Goal: Information Seeking & Learning: Check status

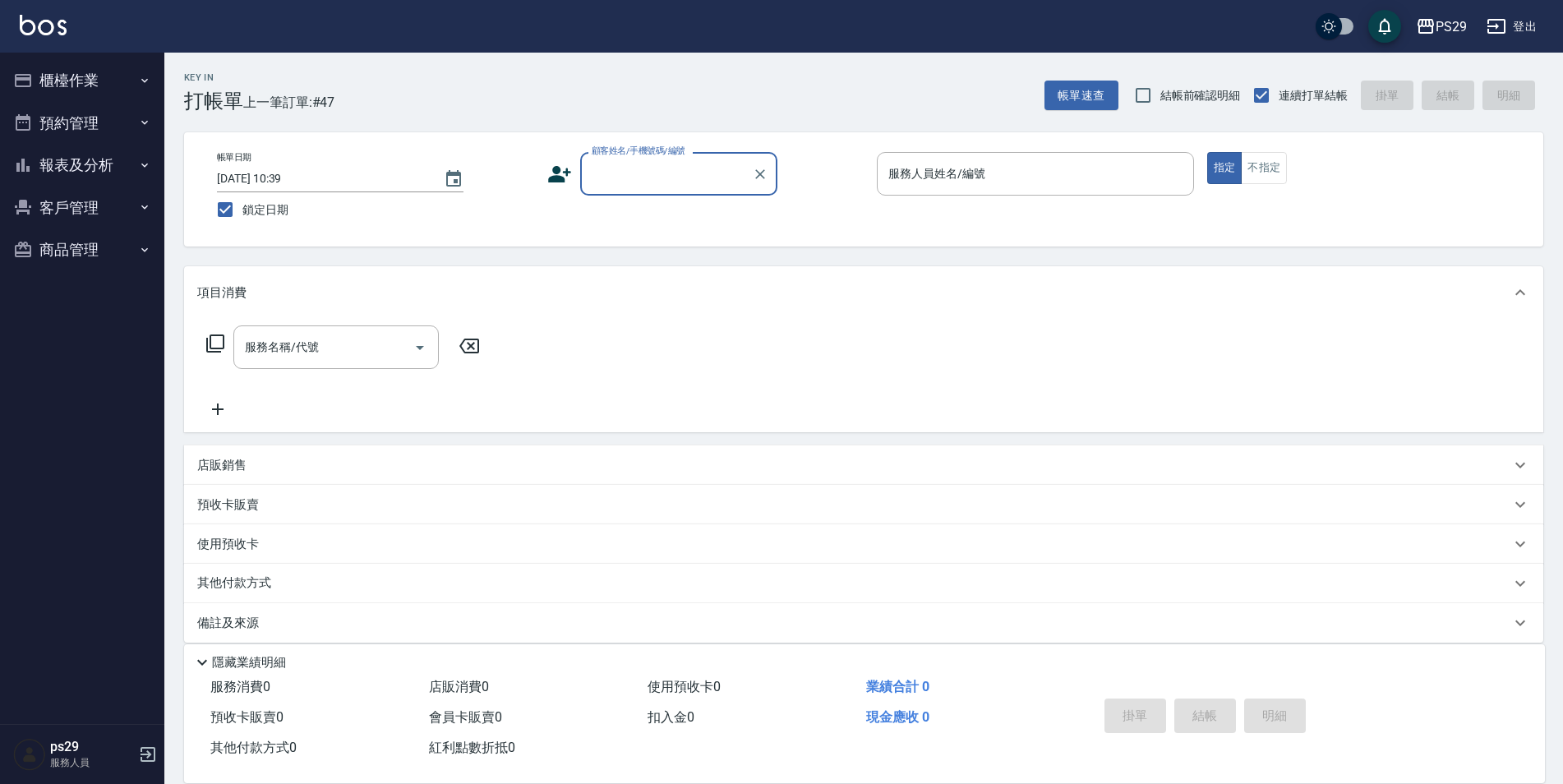
click at [53, 114] on button "預約管理" at bounding box center [81, 123] width 151 height 42
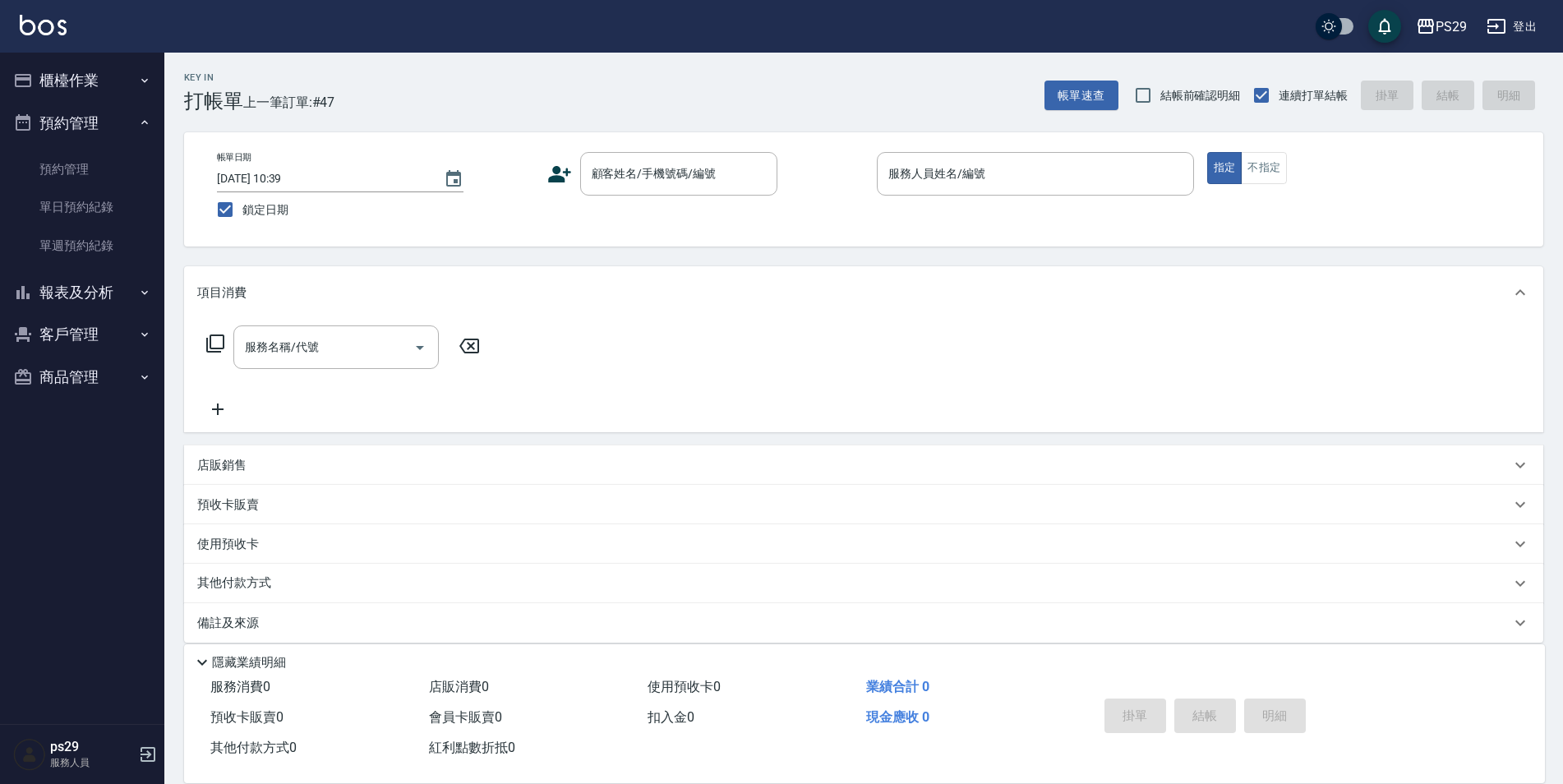
click at [74, 269] on ul "預約管理 單日預約紀錄 單週預約紀錄" at bounding box center [81, 207] width 151 height 127
click at [71, 285] on button "報表及分析" at bounding box center [81, 293] width 151 height 42
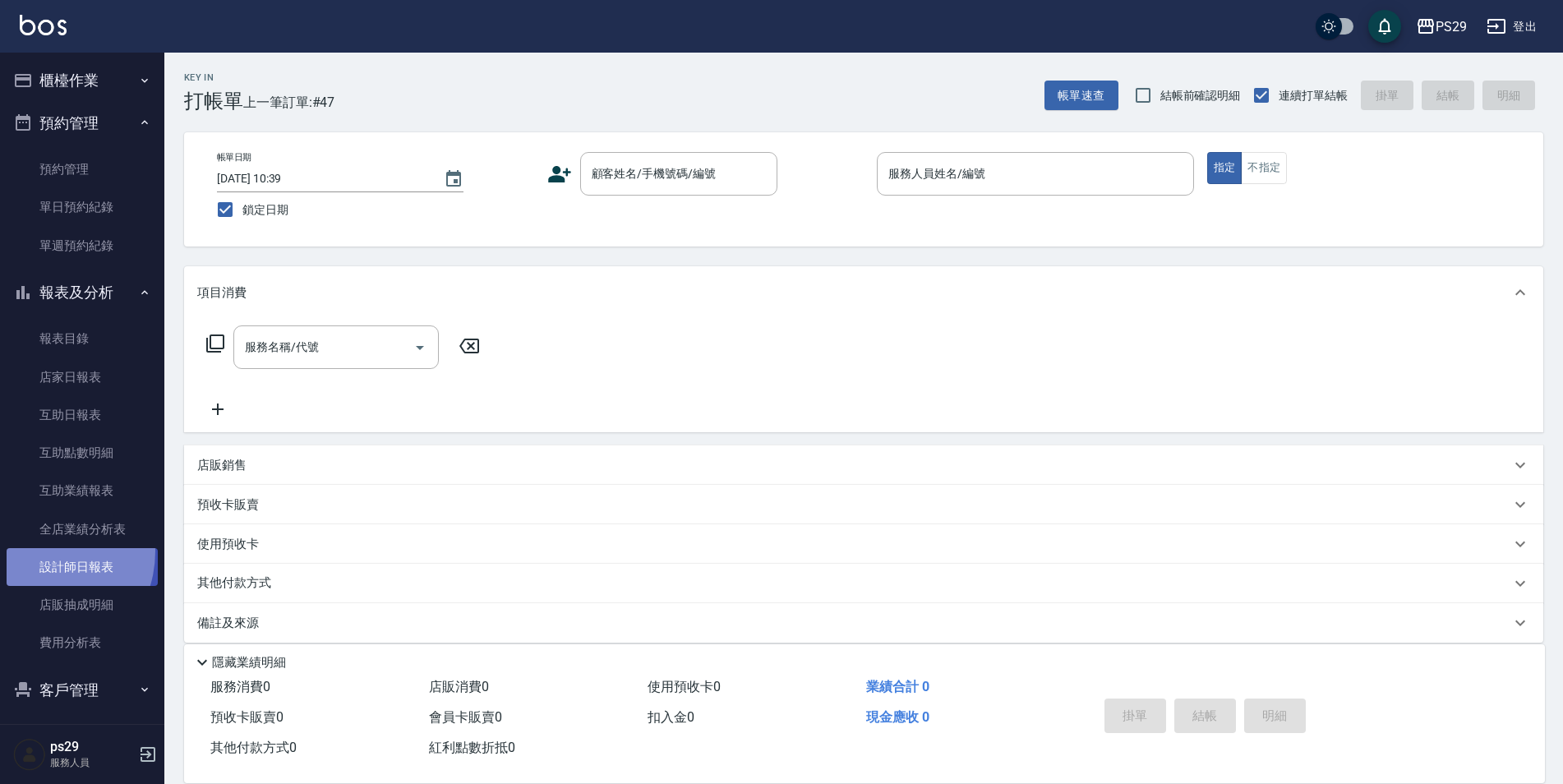
click at [35, 551] on link "設計師日報表" at bounding box center [81, 567] width 151 height 38
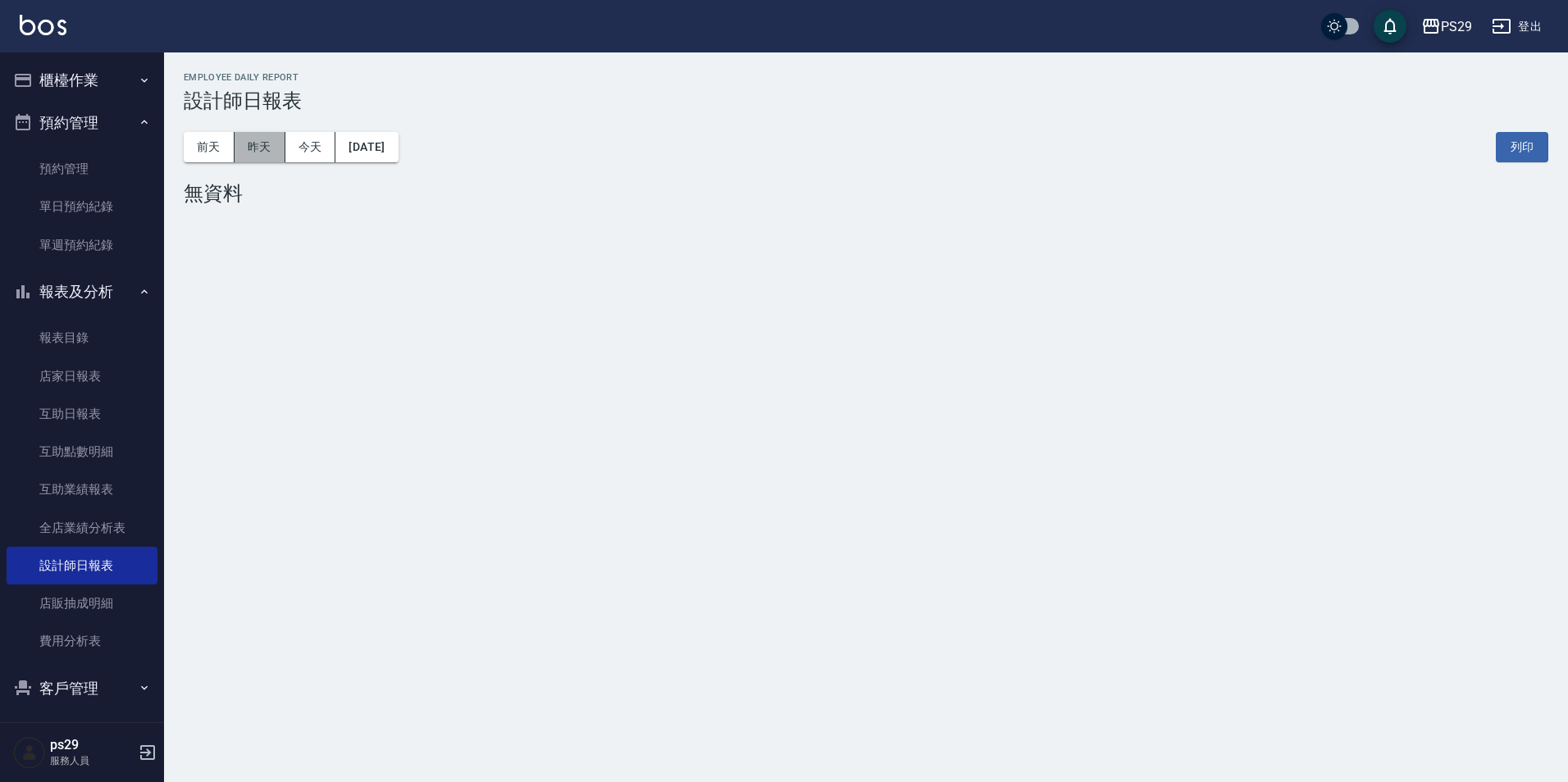
click at [270, 143] on button "昨天" at bounding box center [260, 147] width 51 height 30
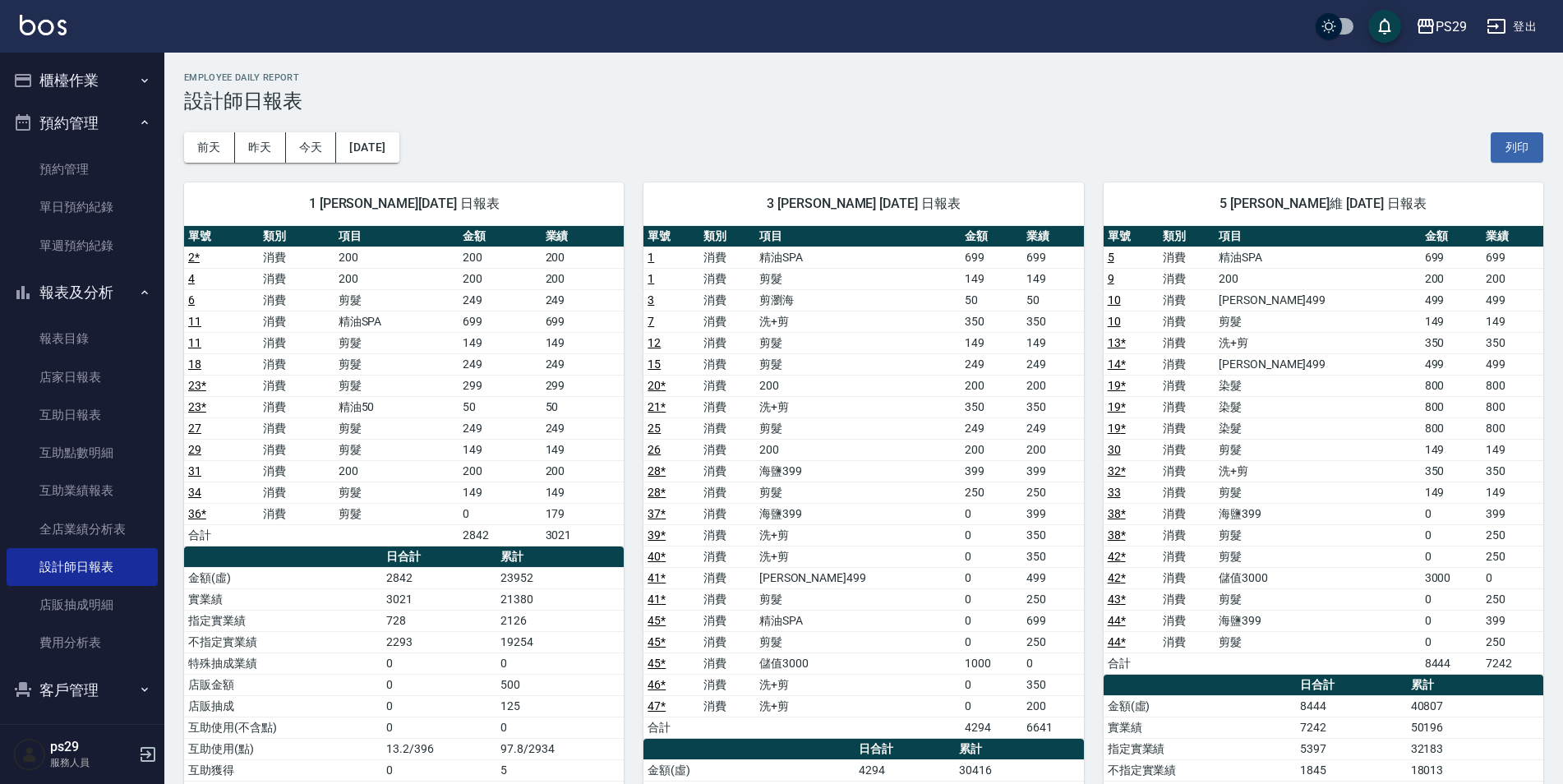
click at [323, 257] on td "消費" at bounding box center [296, 258] width 75 height 21
click at [66, 80] on button "櫃檯作業" at bounding box center [81, 80] width 151 height 42
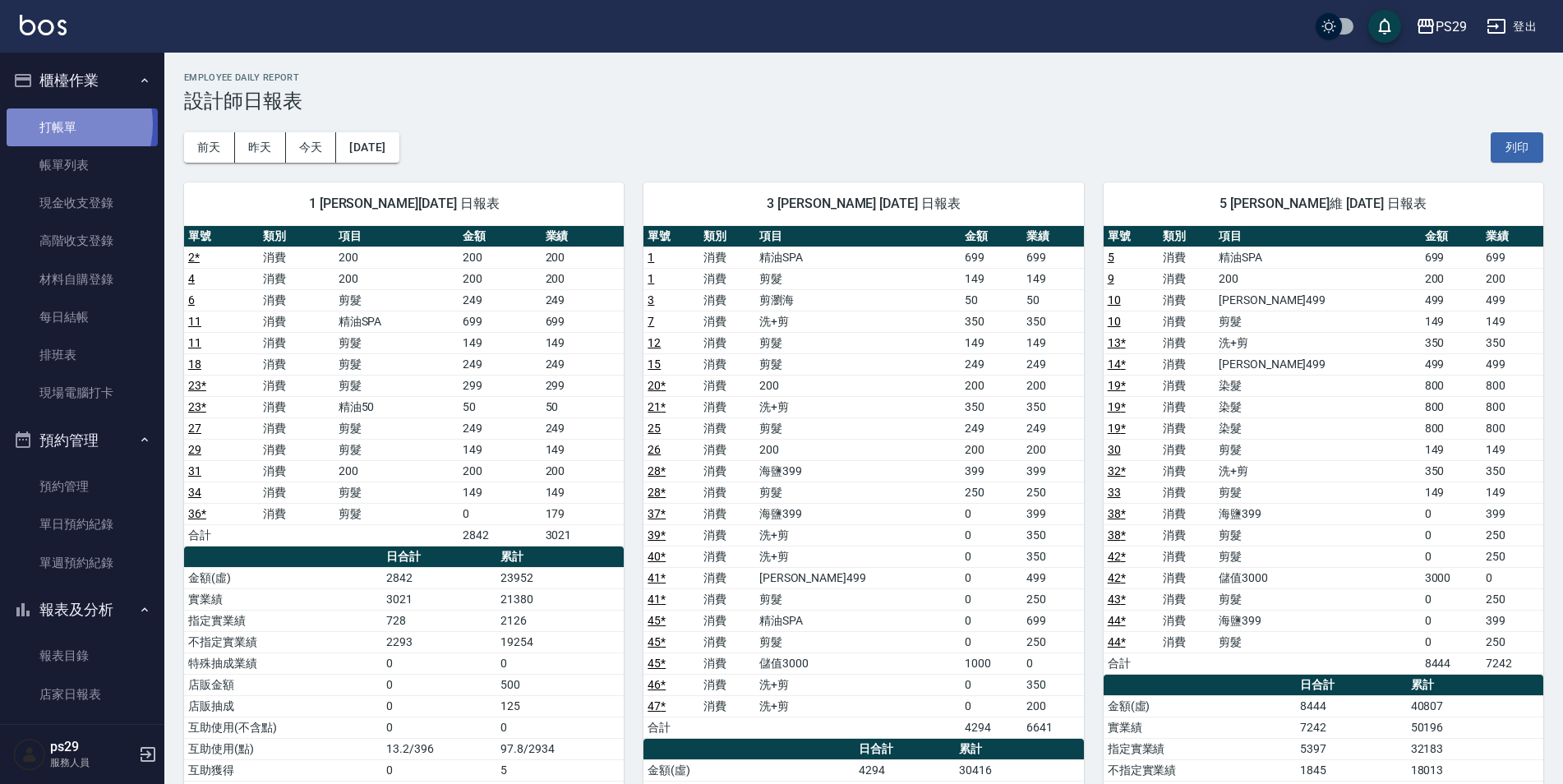
click at [46, 124] on link "打帳單" at bounding box center [81, 127] width 151 height 38
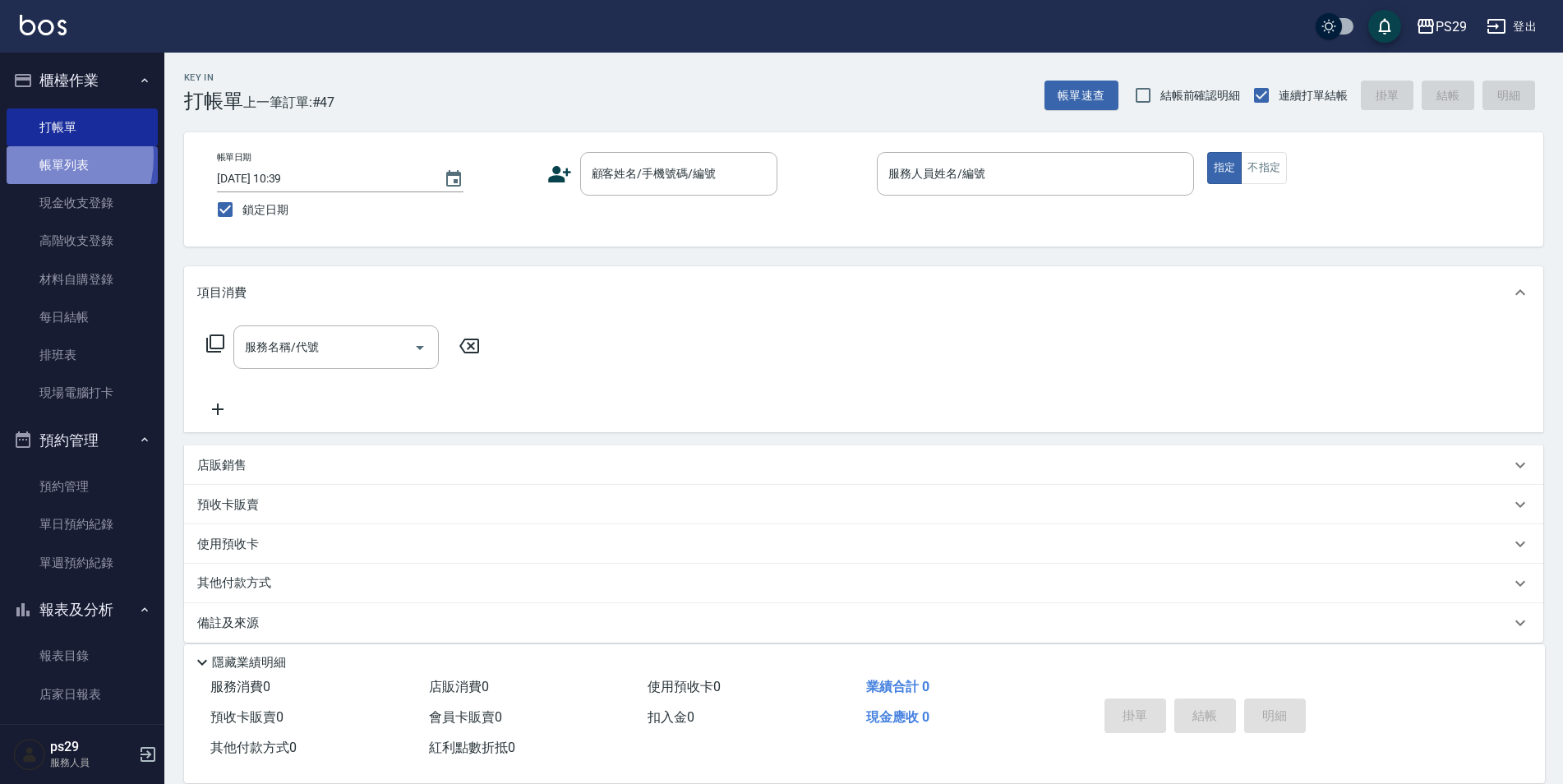
click at [40, 157] on link "帳單列表" at bounding box center [81, 165] width 151 height 38
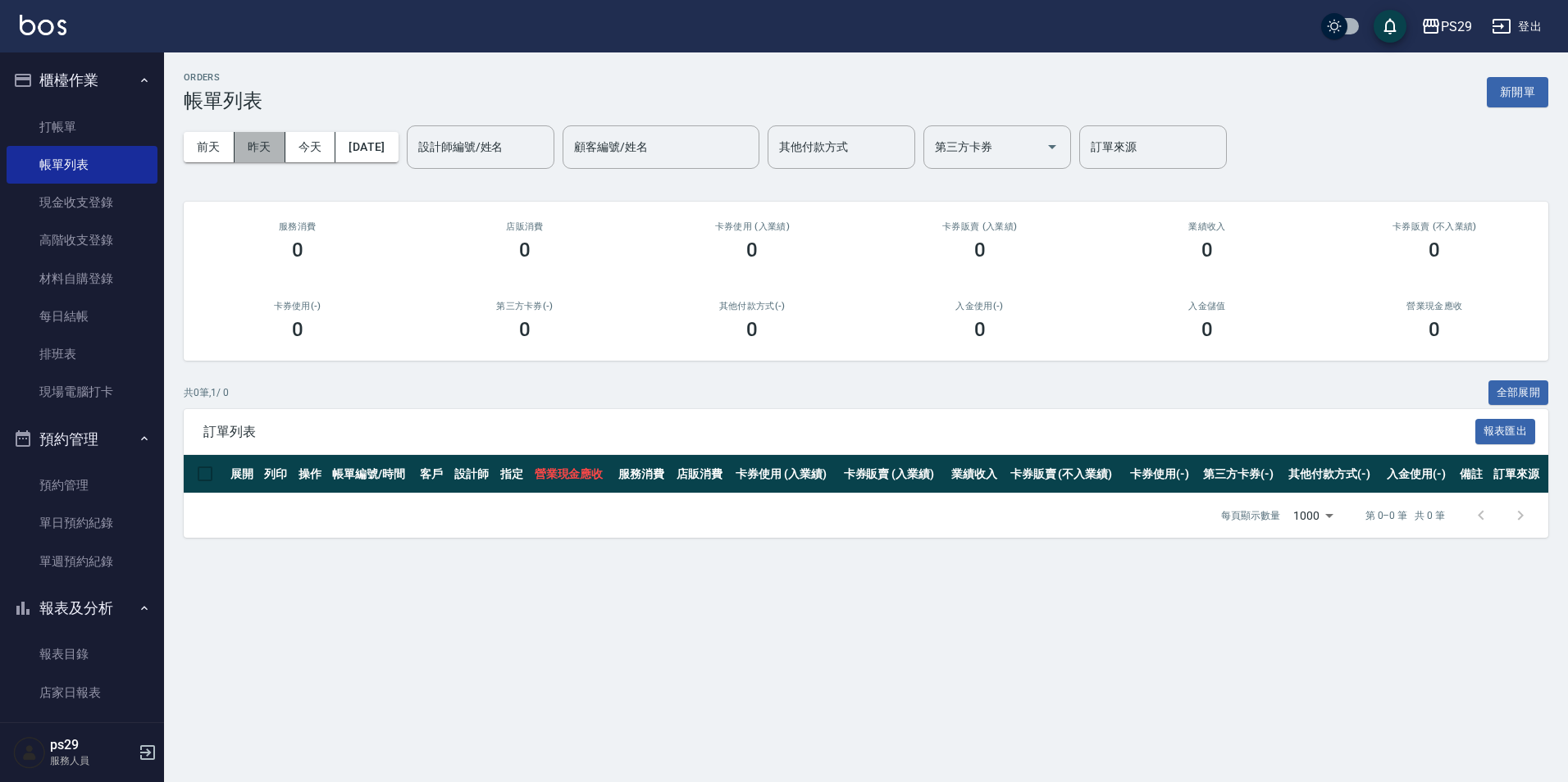
click at [273, 145] on button "昨天" at bounding box center [260, 147] width 51 height 30
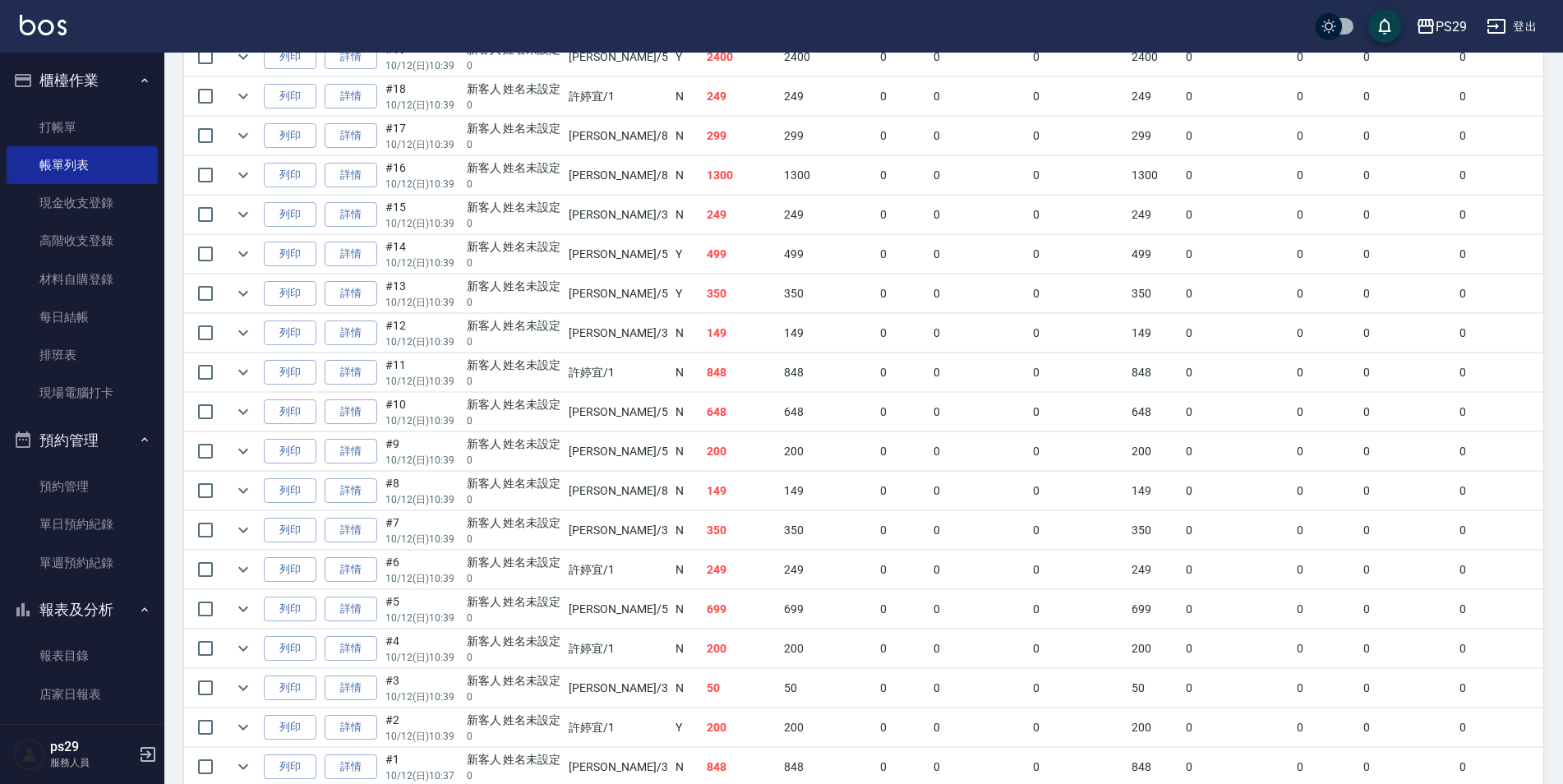
scroll to position [1641, 0]
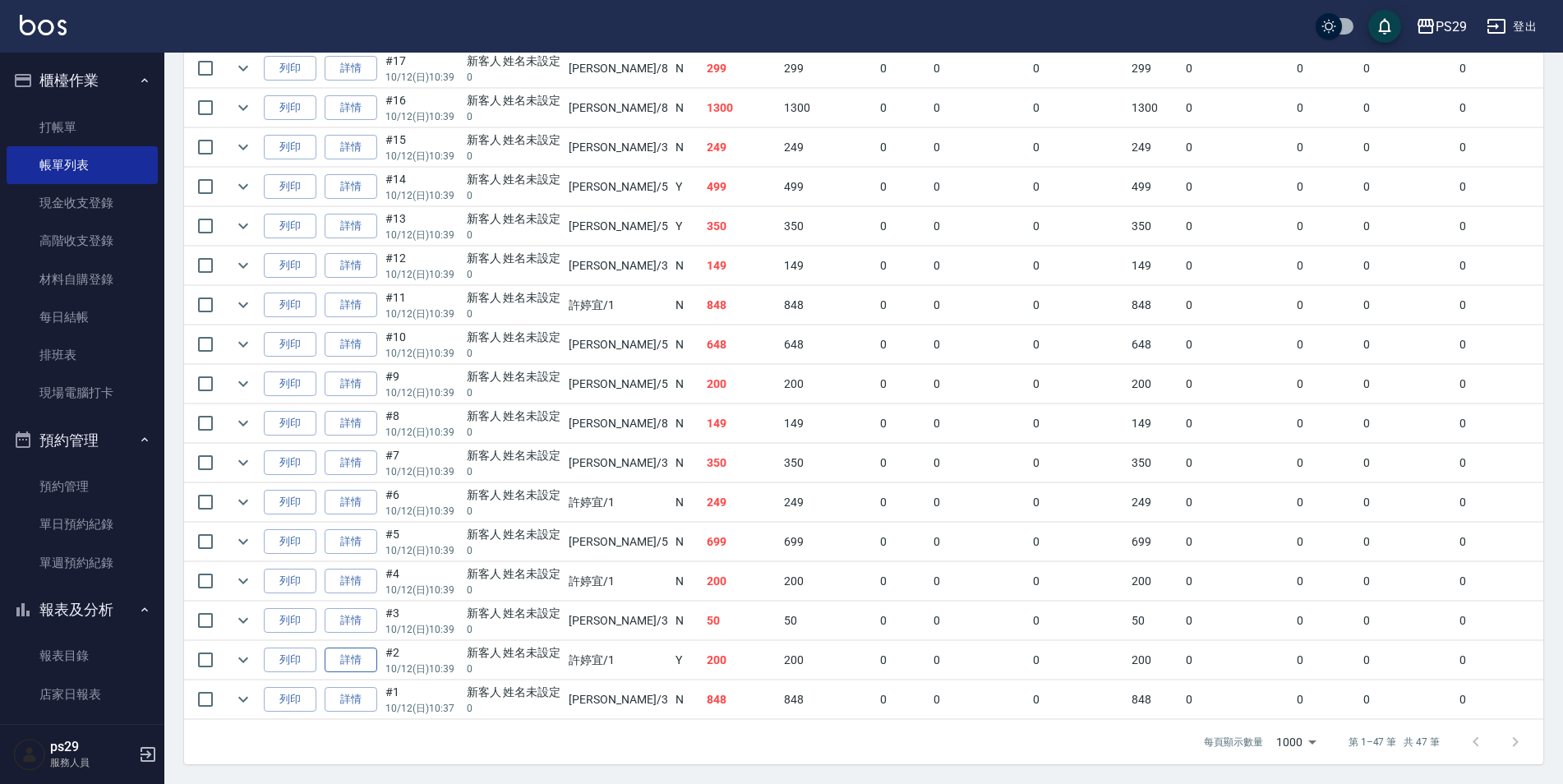
click at [330, 647] on link "詳情" at bounding box center [351, 660] width 53 height 26
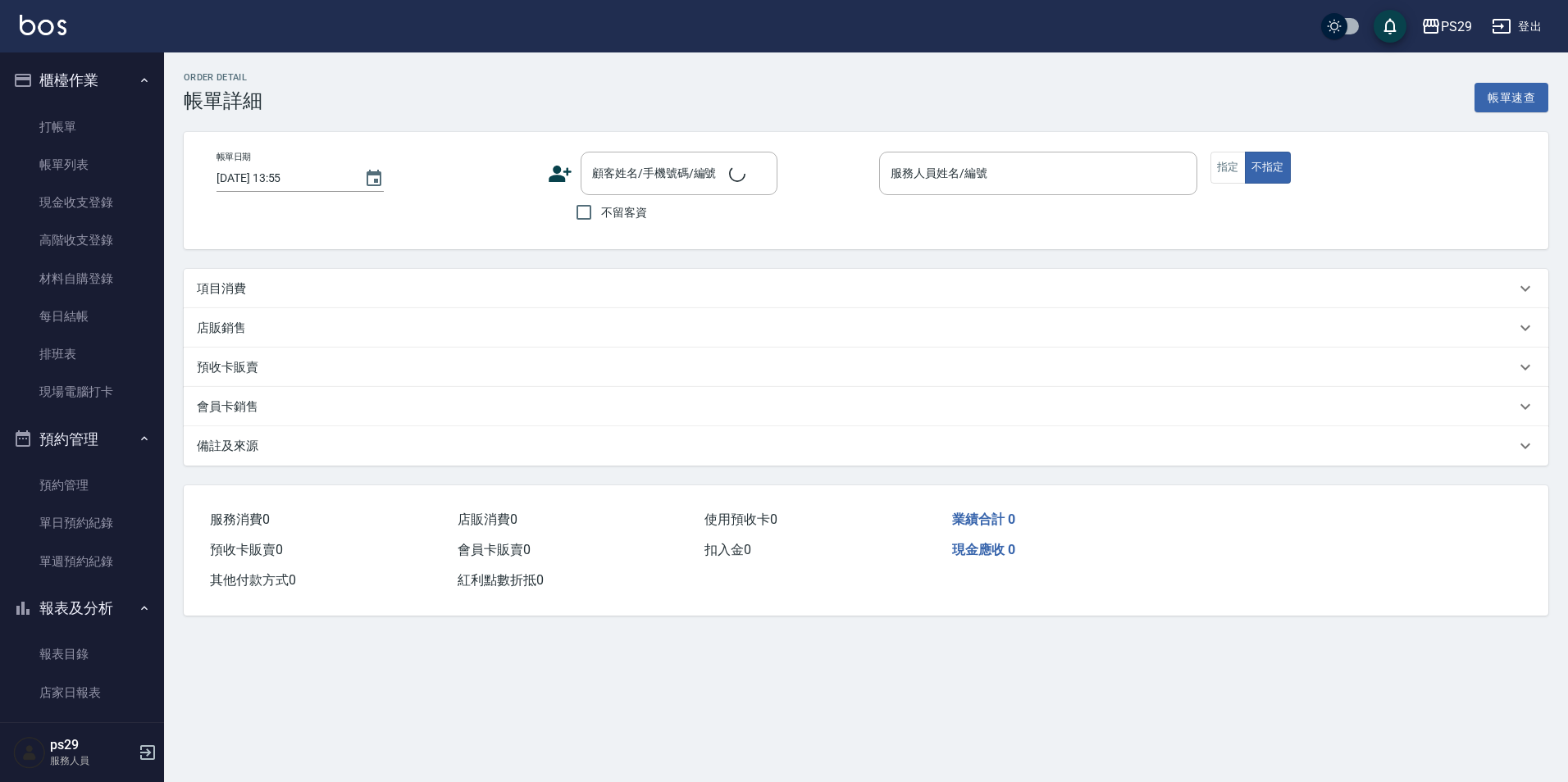
type input "[DATE] 10:39"
type input "[PERSON_NAME]-1"
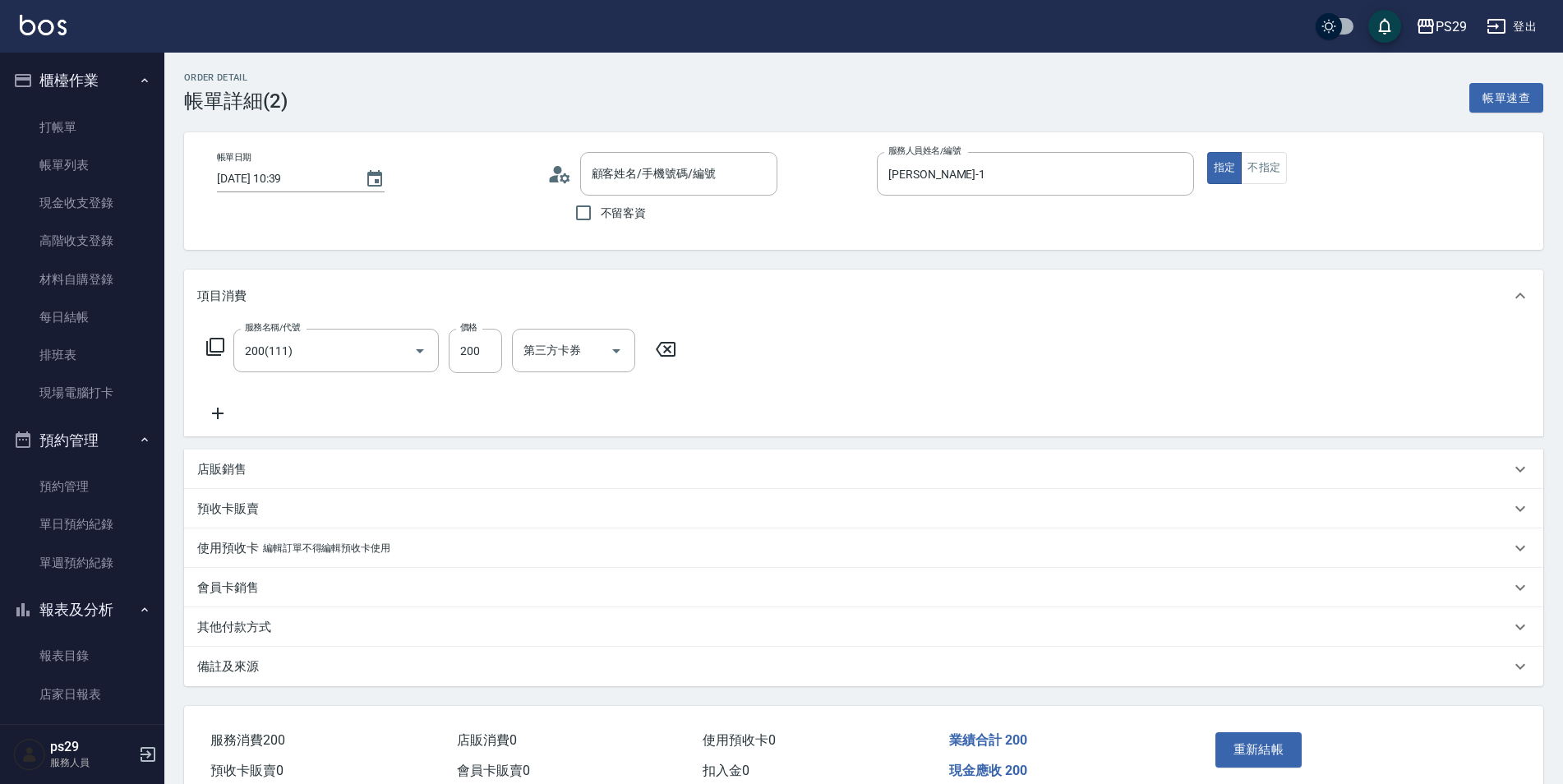
type input "新客人 姓名未設定/0/null"
type input "200(111)"
click at [598, 348] on icon "Clear" at bounding box center [593, 351] width 17 height 17
type input "[PERSON_NAME]-1"
click at [1266, 753] on button "重新結帳" at bounding box center [1259, 749] width 87 height 34
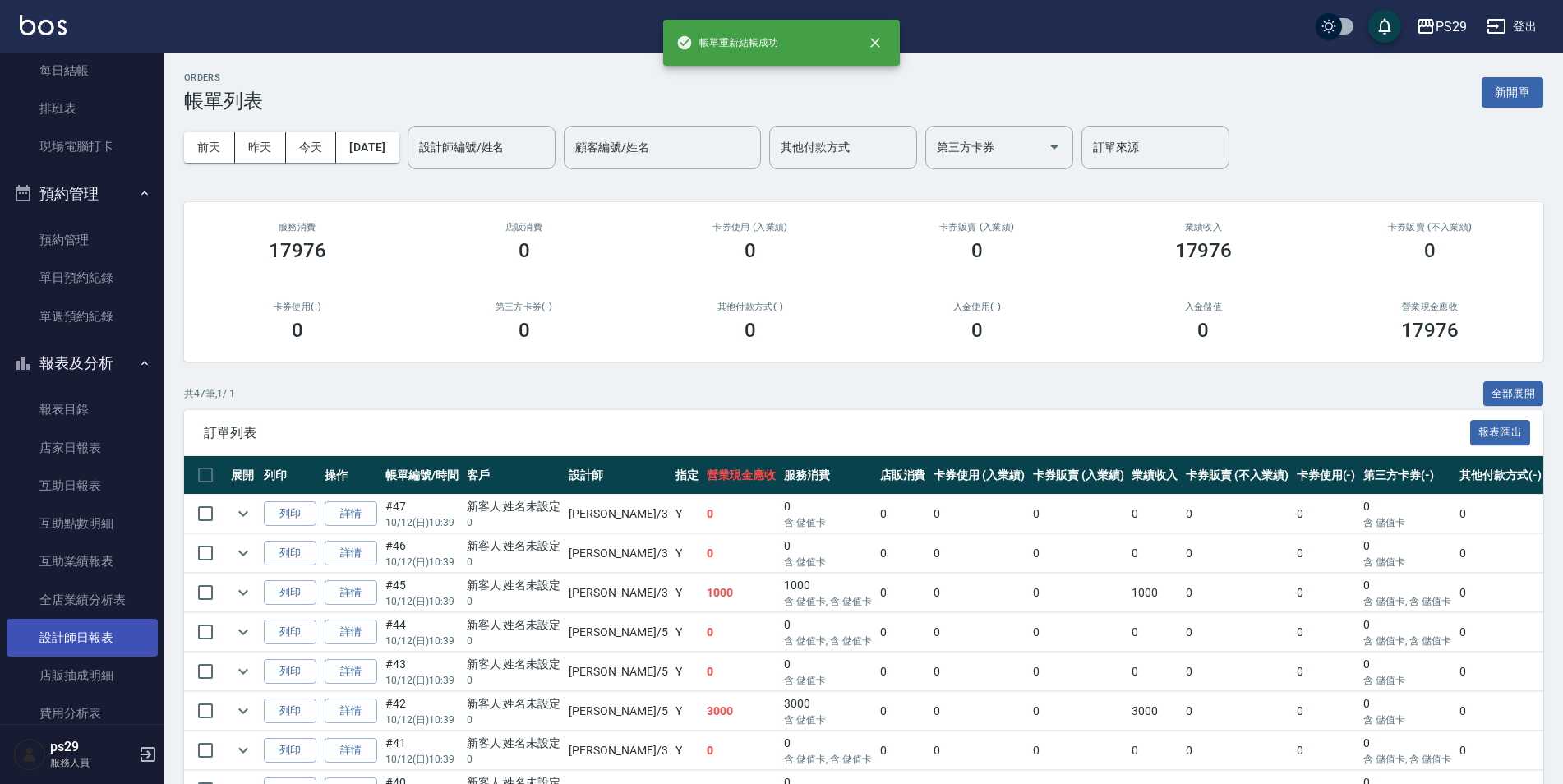
scroll to position [367, 0]
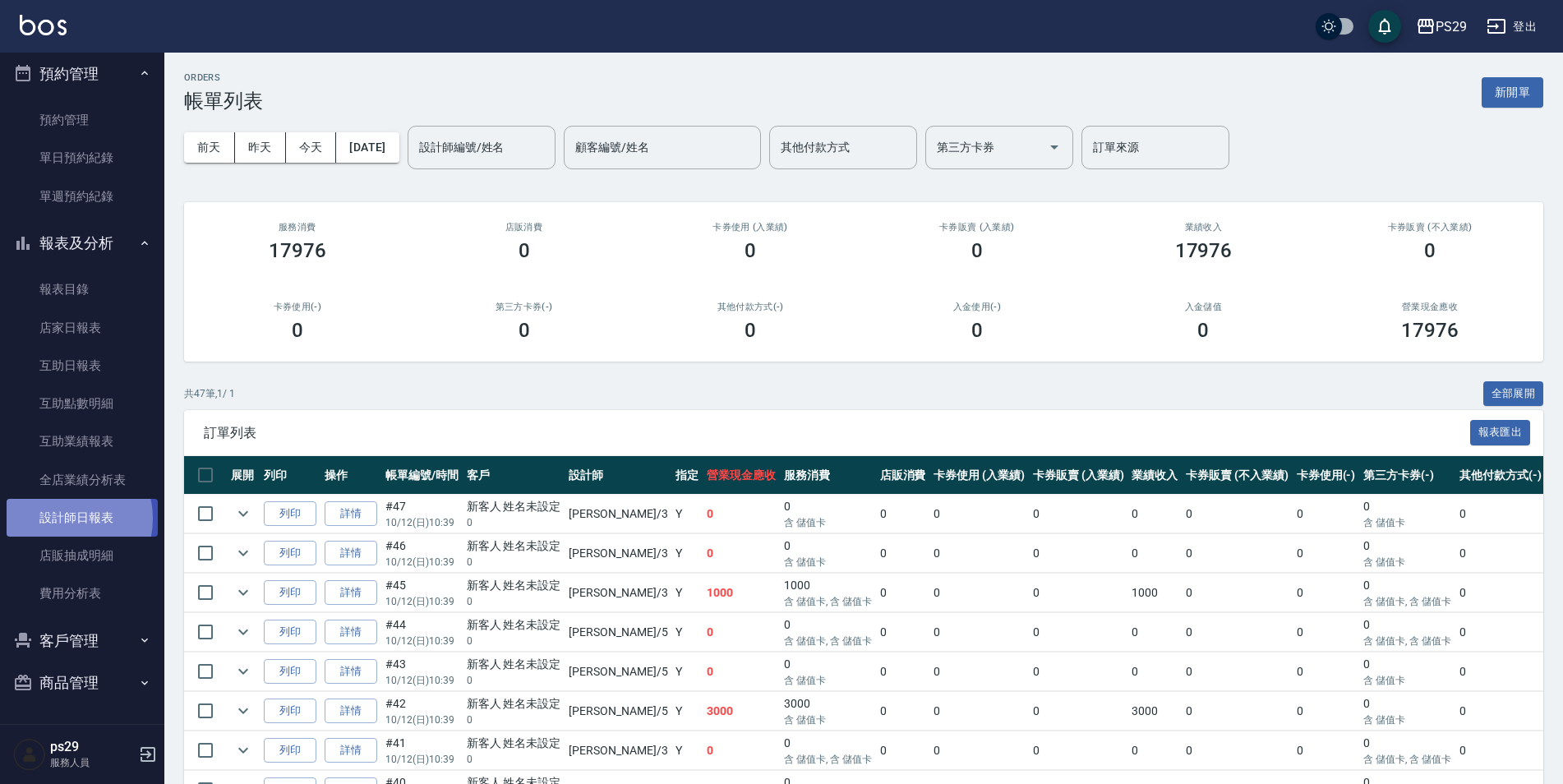
click at [60, 519] on link "設計師日報表" at bounding box center [81, 518] width 151 height 38
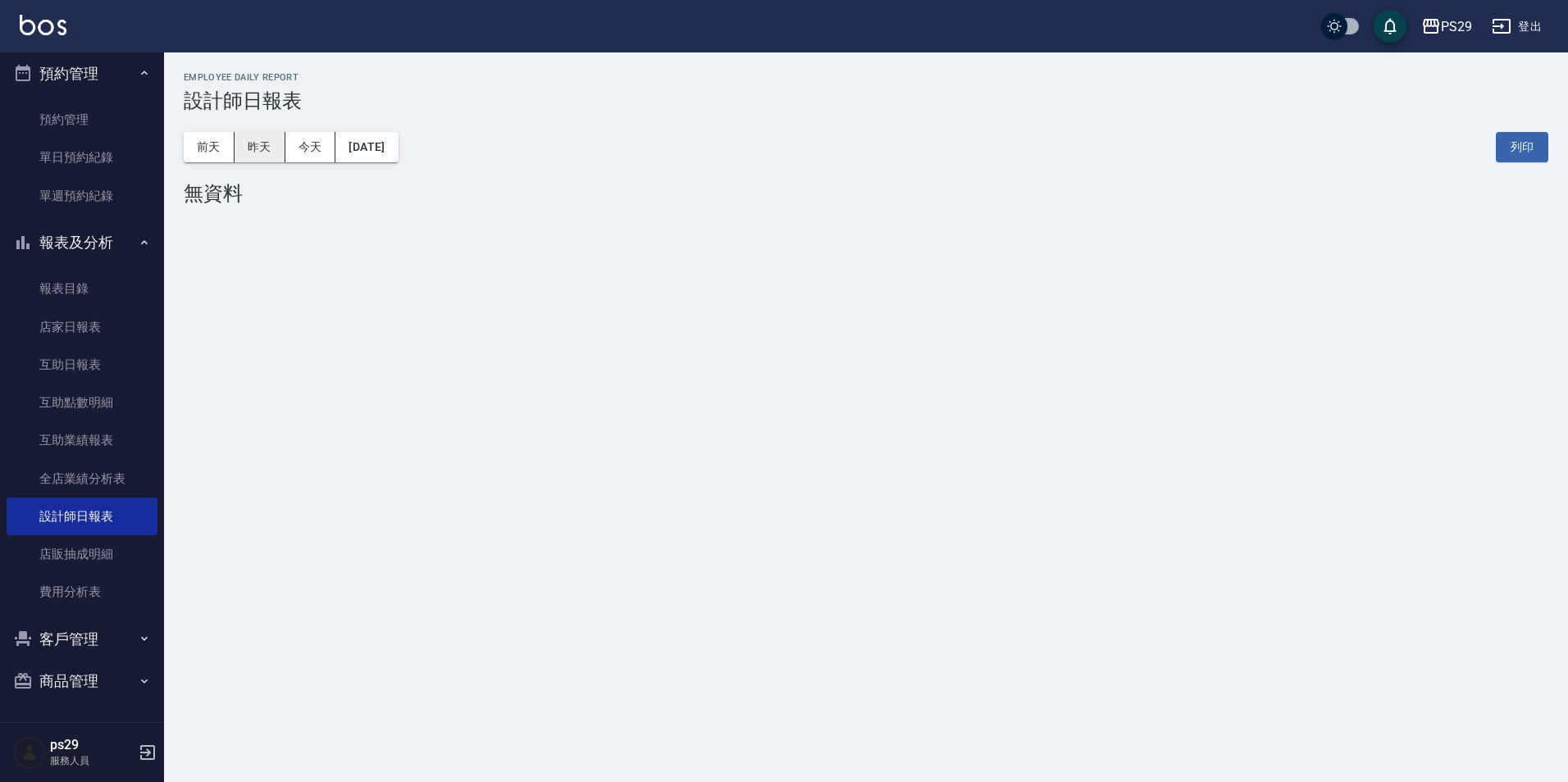
click at [275, 144] on button "昨天" at bounding box center [260, 147] width 51 height 30
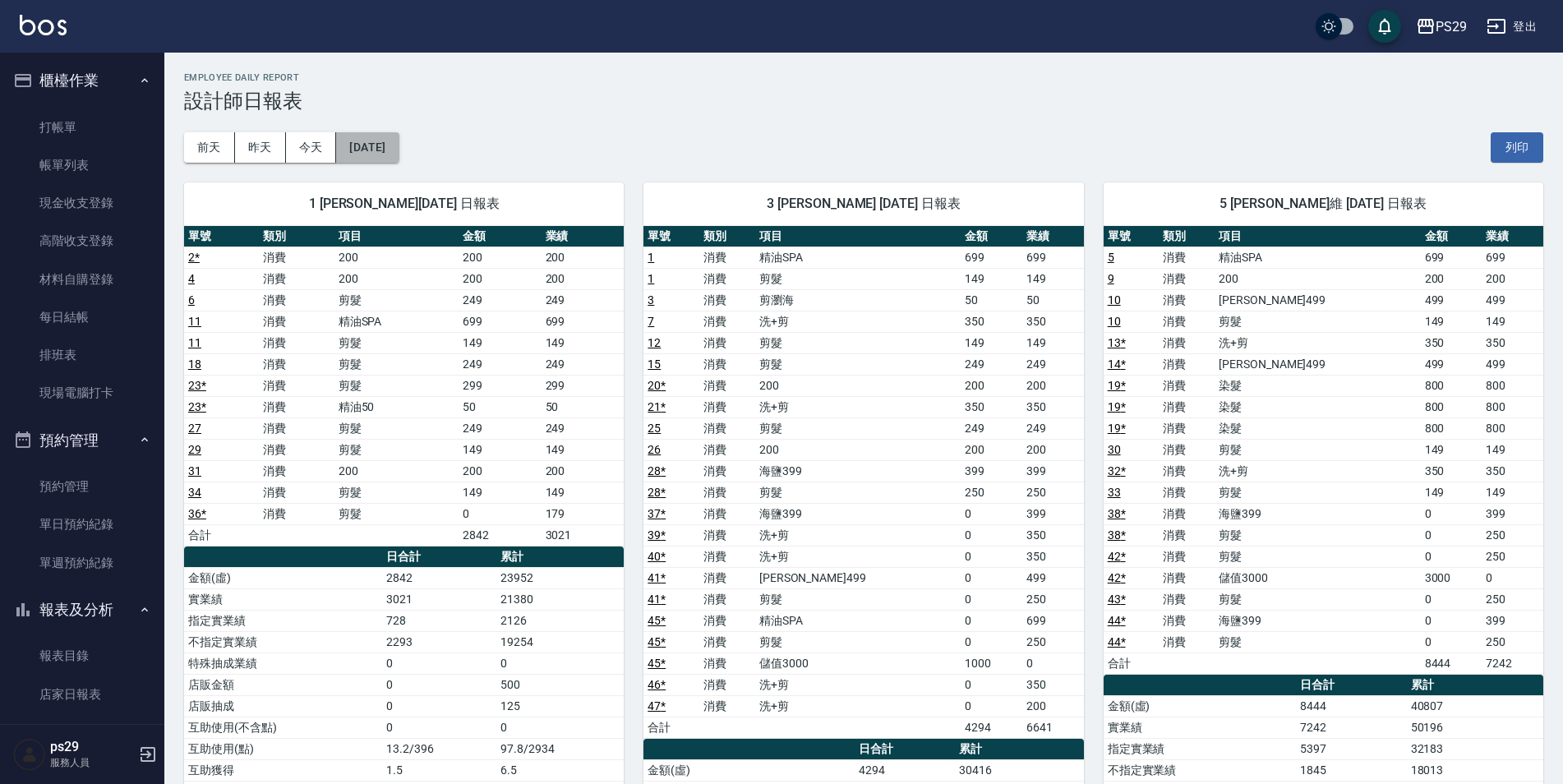
click at [393, 135] on button "[DATE]" at bounding box center [367, 147] width 63 height 30
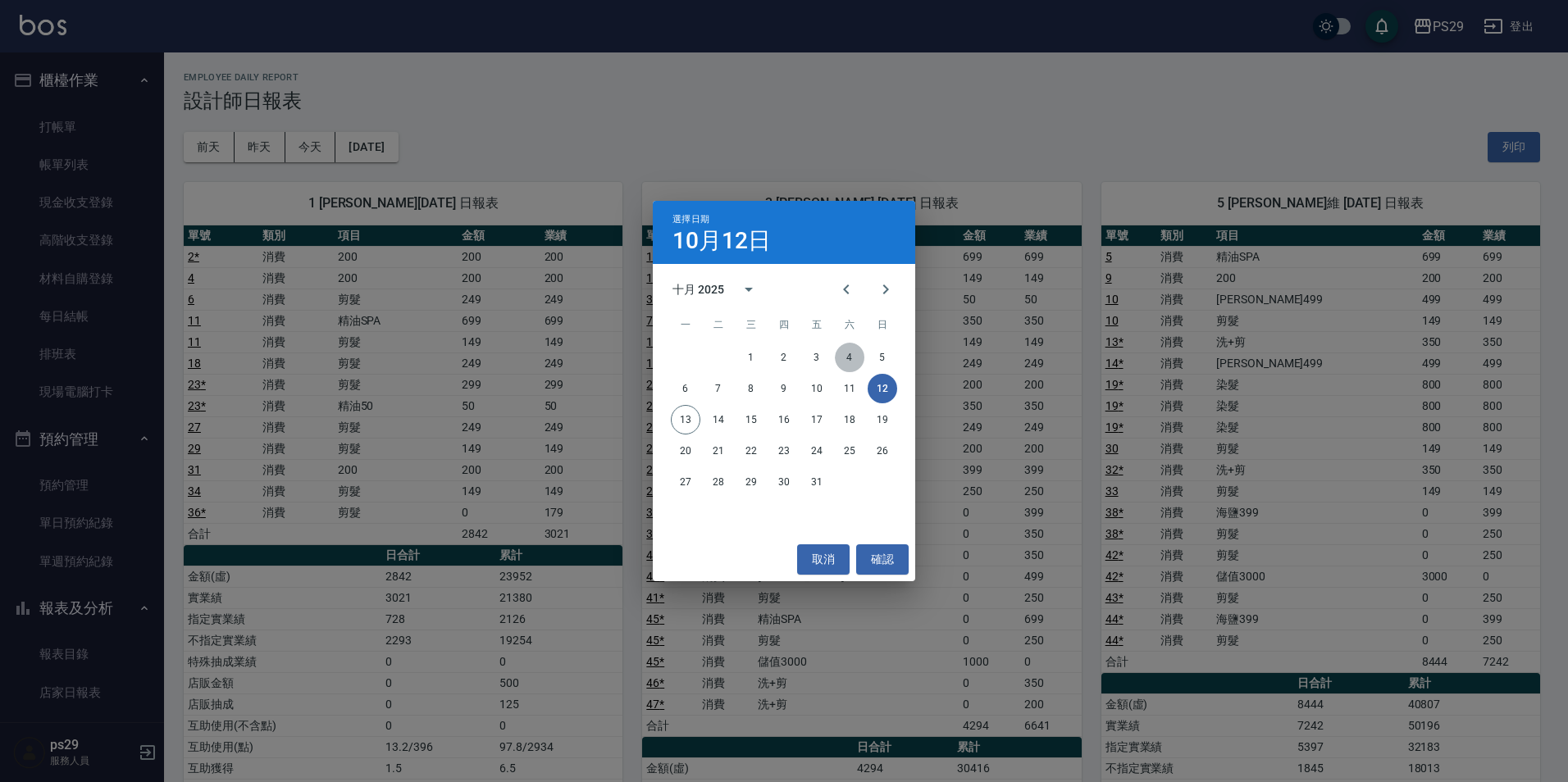
click at [851, 347] on button "4" at bounding box center [850, 358] width 30 height 30
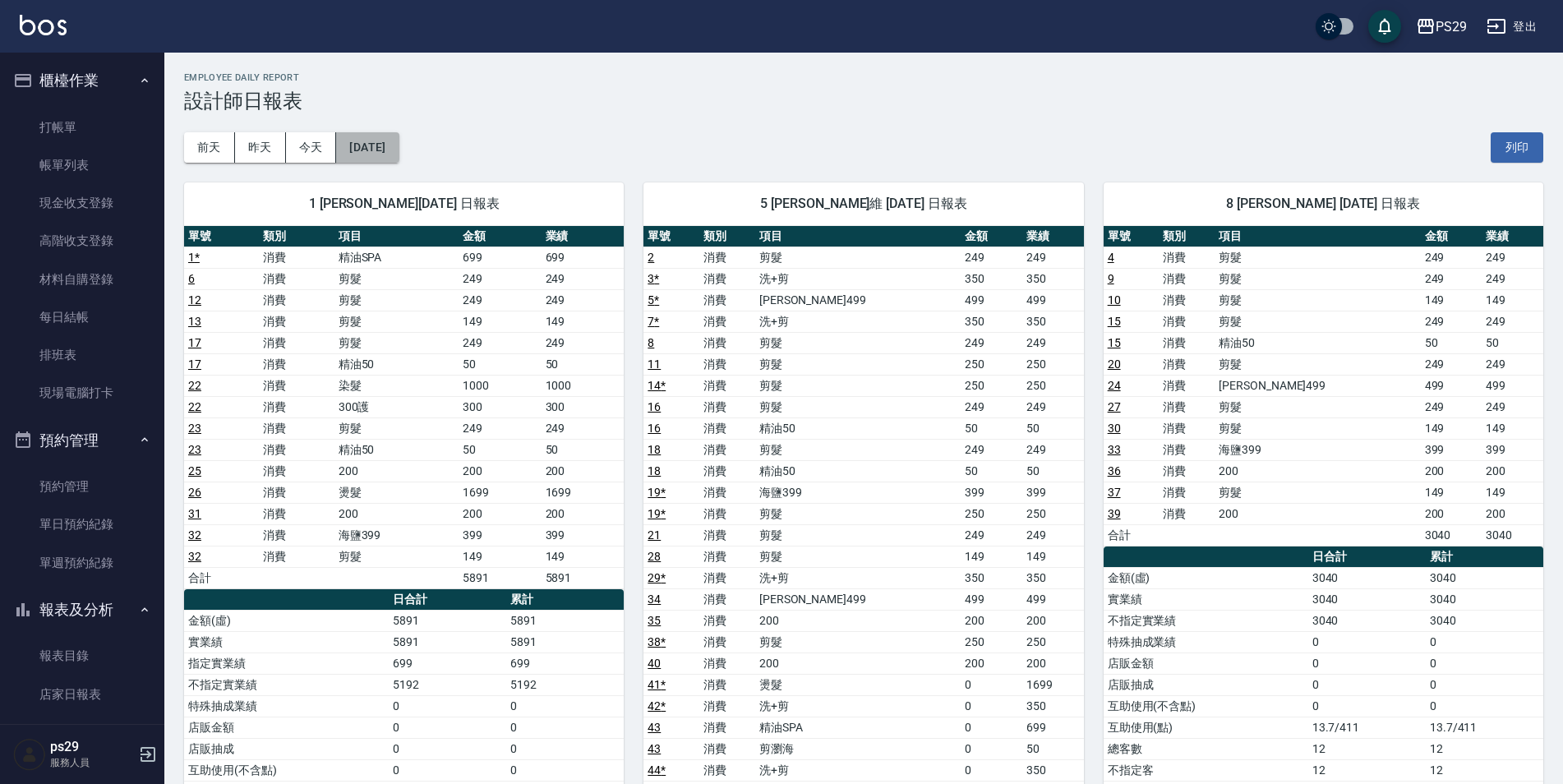
click at [382, 132] on button "[DATE]" at bounding box center [367, 147] width 63 height 30
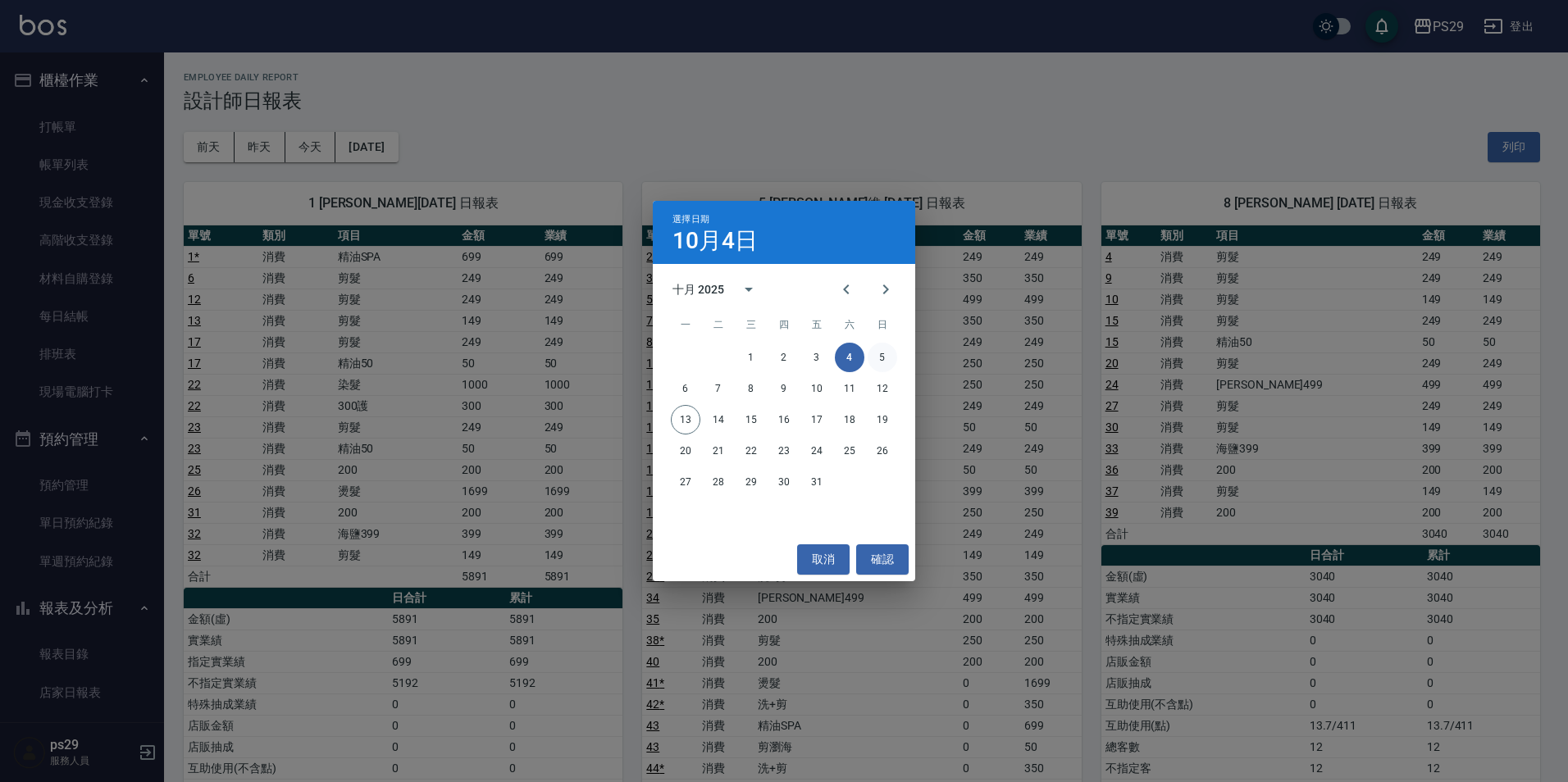
click at [879, 343] on button "5" at bounding box center [883, 358] width 30 height 30
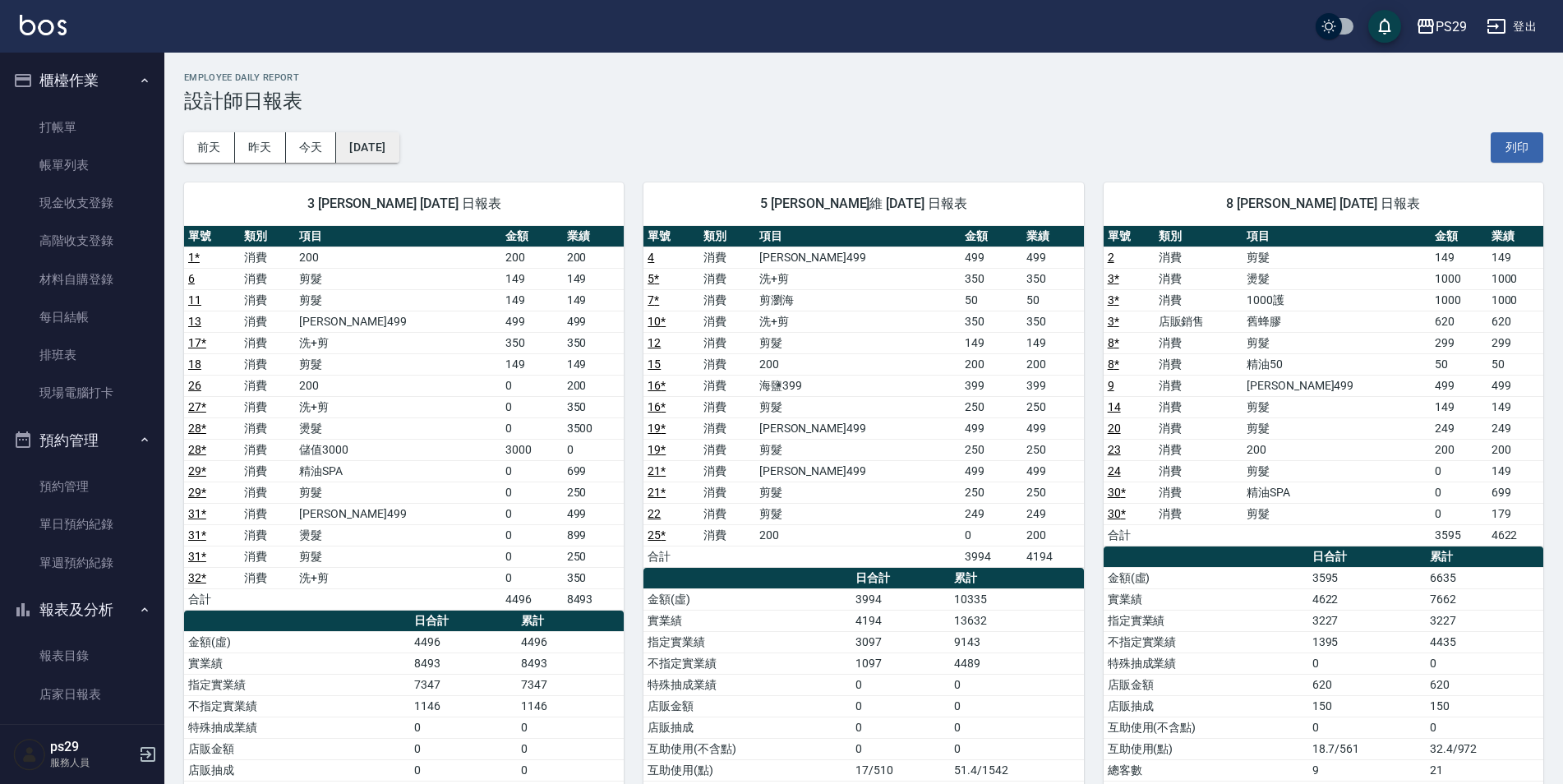
click at [399, 137] on button "[DATE]" at bounding box center [367, 147] width 63 height 30
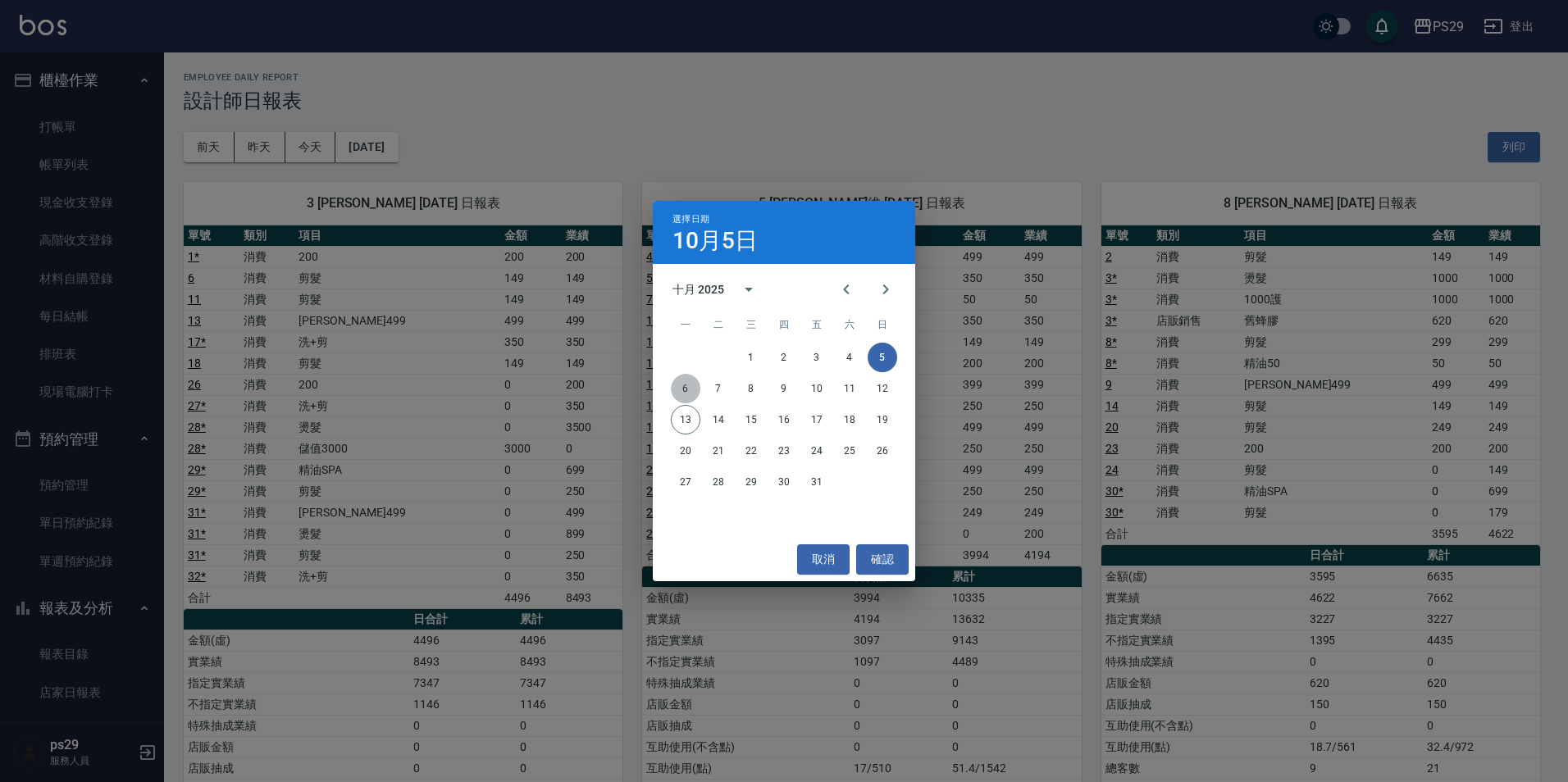
click at [686, 382] on button "6" at bounding box center [685, 389] width 30 height 30
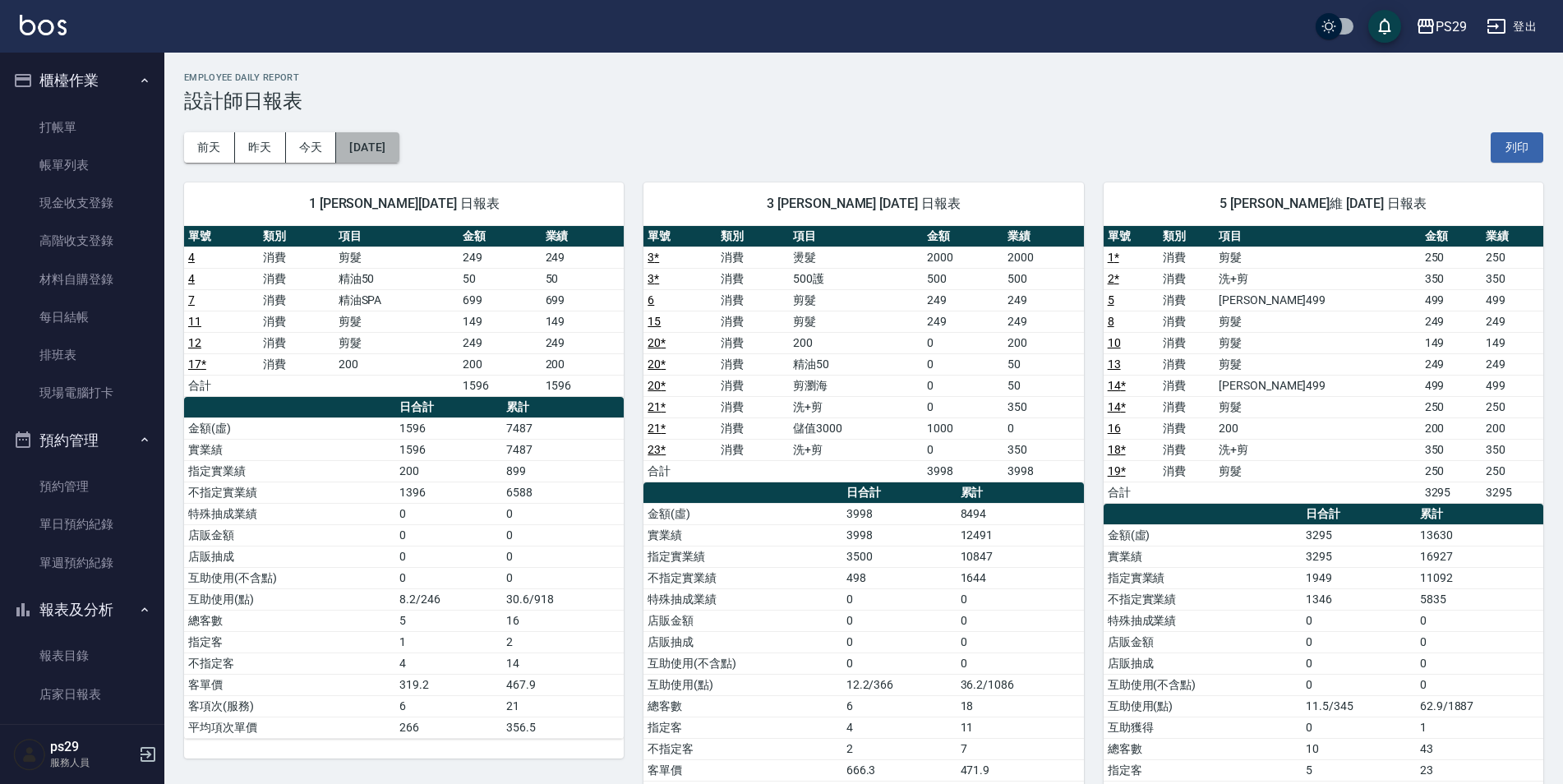
click at [399, 146] on button "[DATE]" at bounding box center [367, 147] width 63 height 30
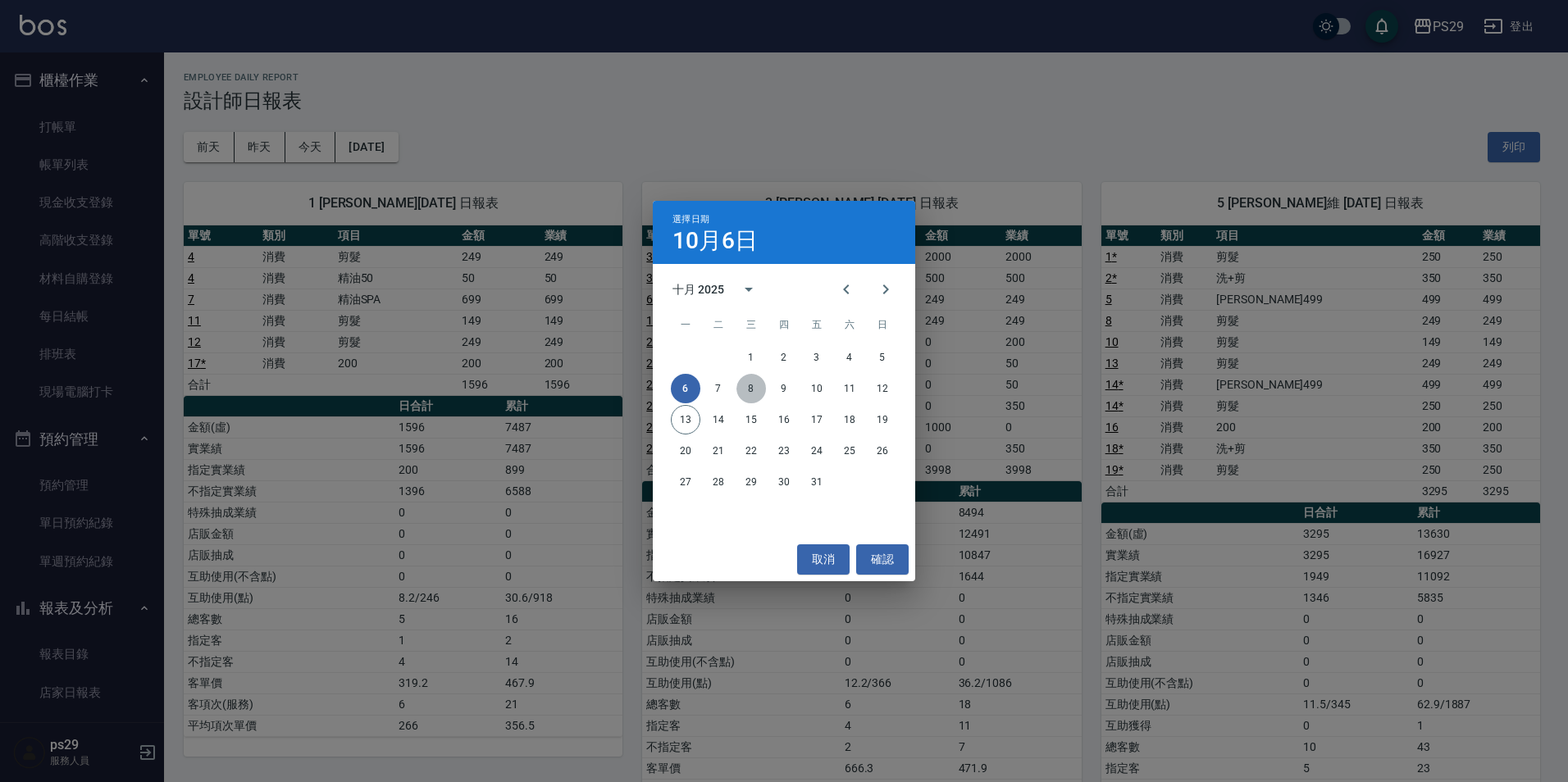
click at [751, 384] on button "8" at bounding box center [751, 389] width 30 height 30
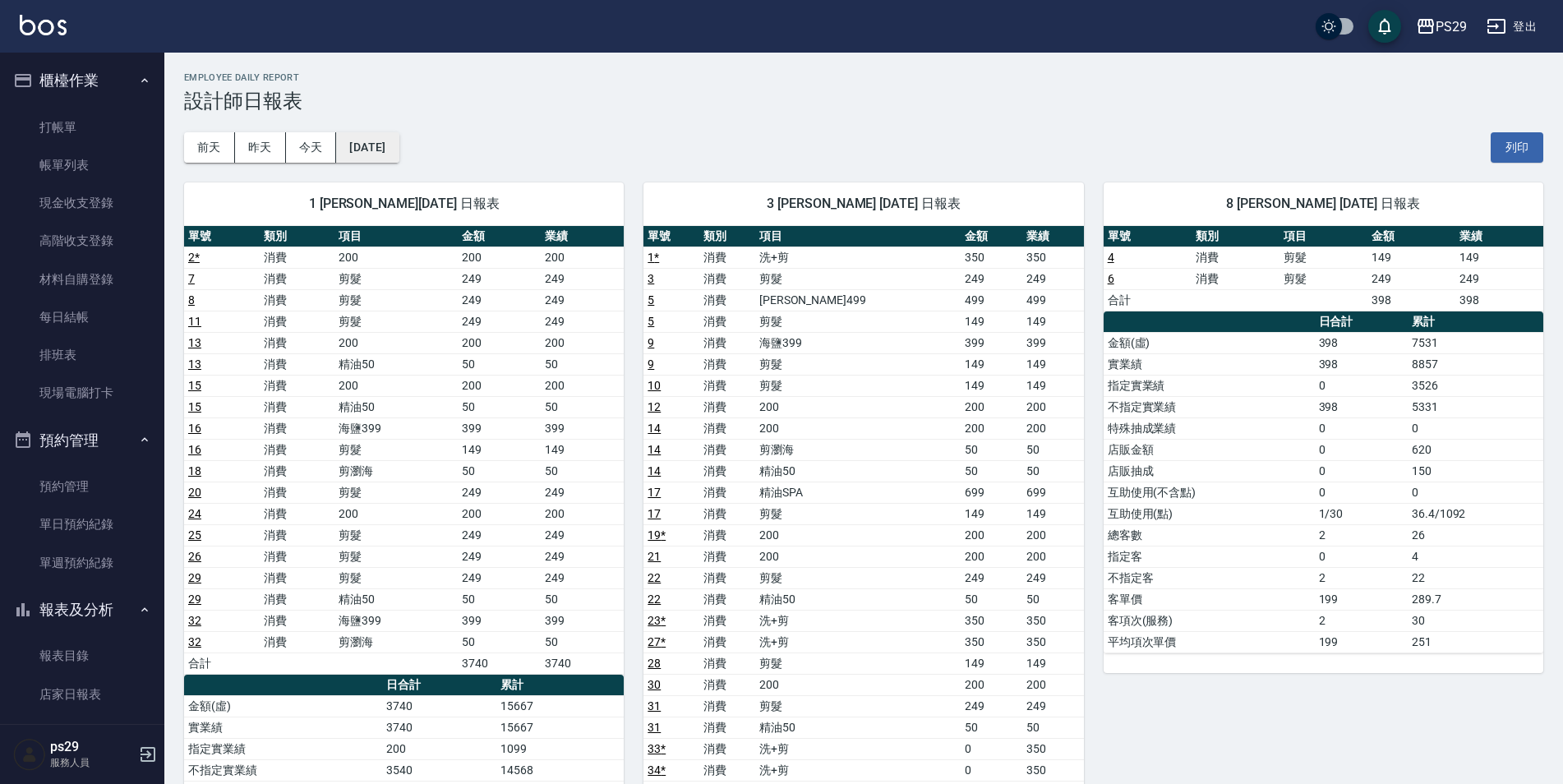
click at [378, 153] on button "[DATE]" at bounding box center [367, 147] width 63 height 30
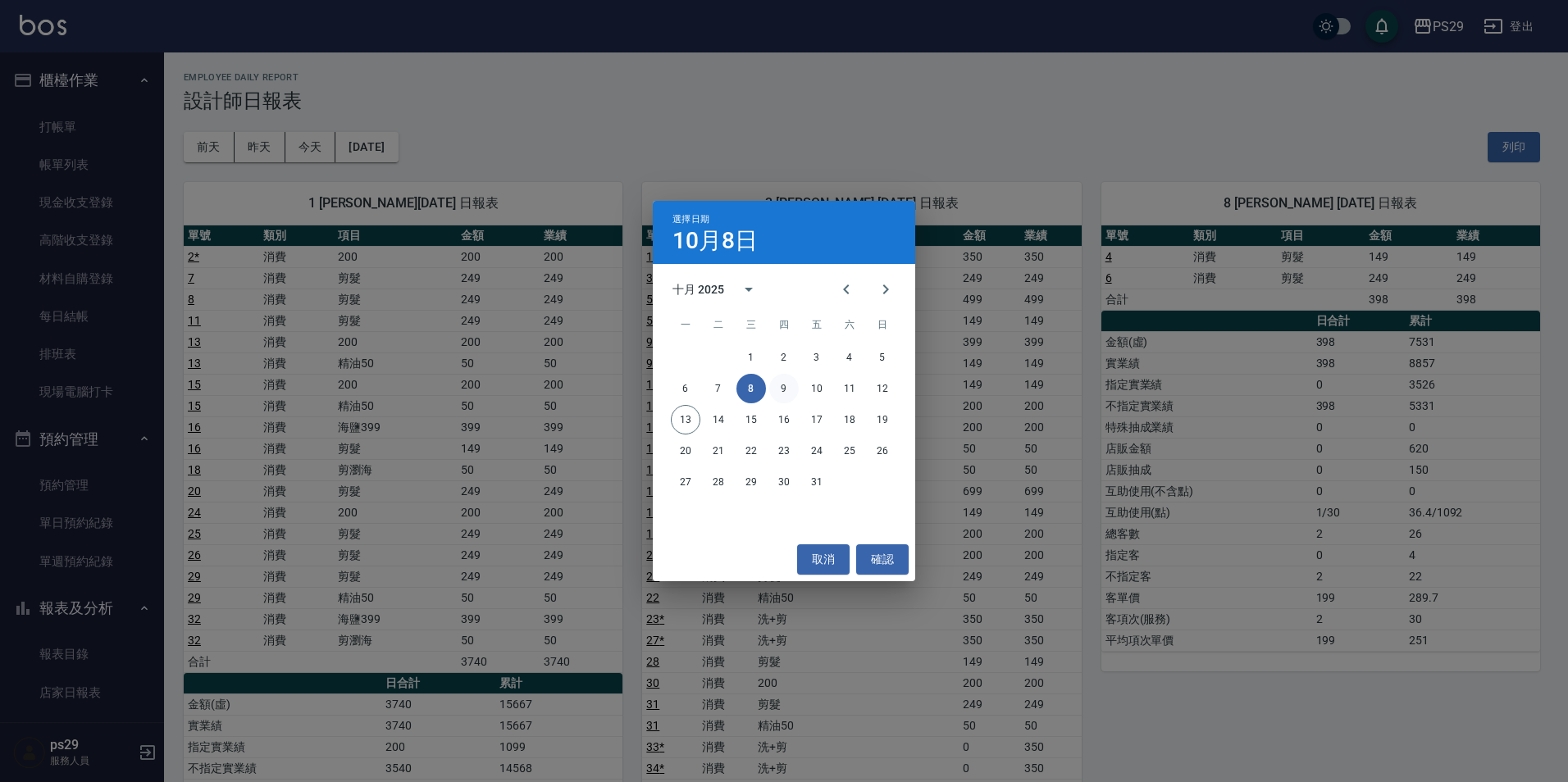
click at [788, 391] on button "9" at bounding box center [784, 389] width 30 height 30
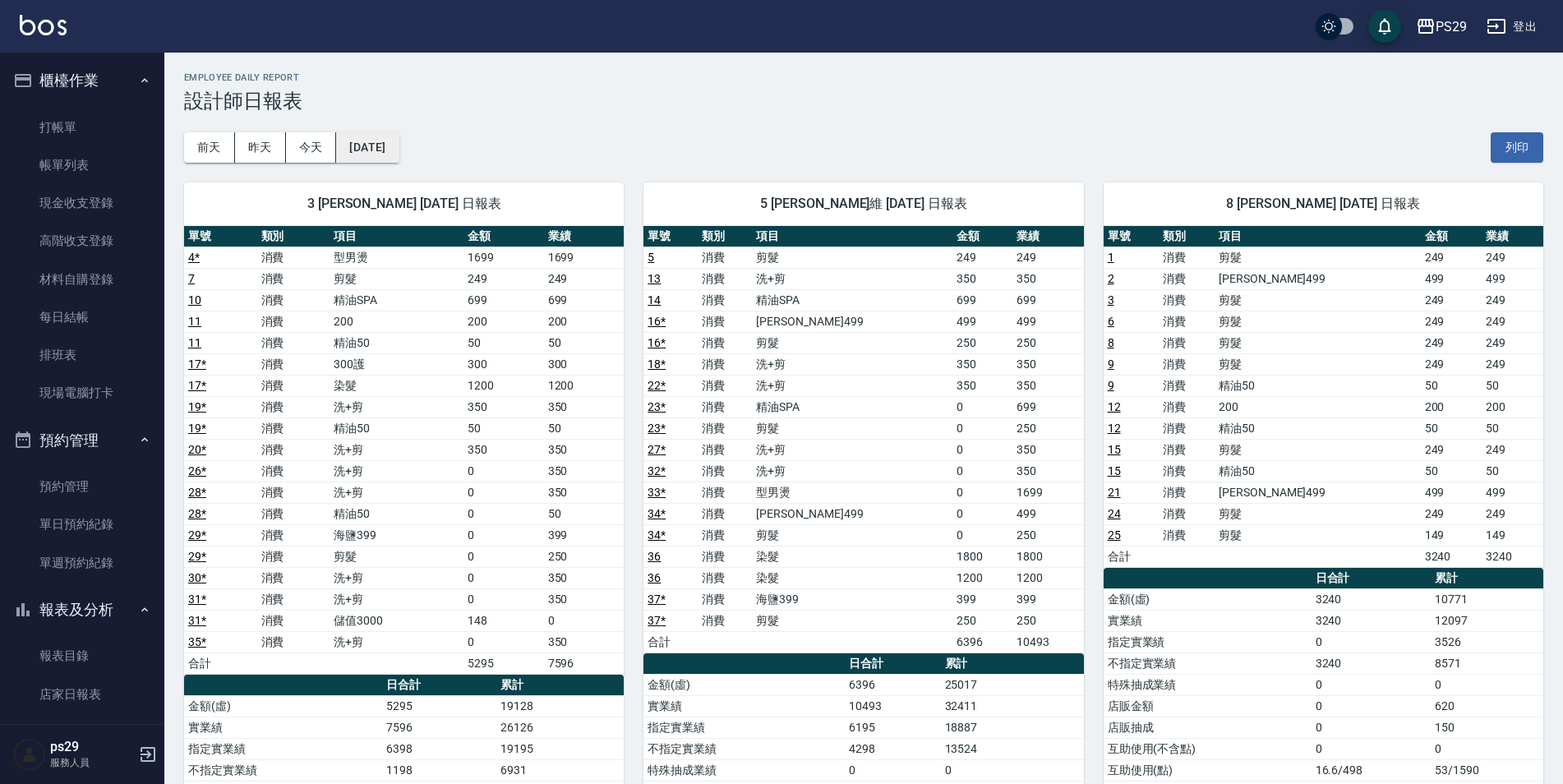
click at [399, 147] on button "[DATE]" at bounding box center [367, 147] width 63 height 30
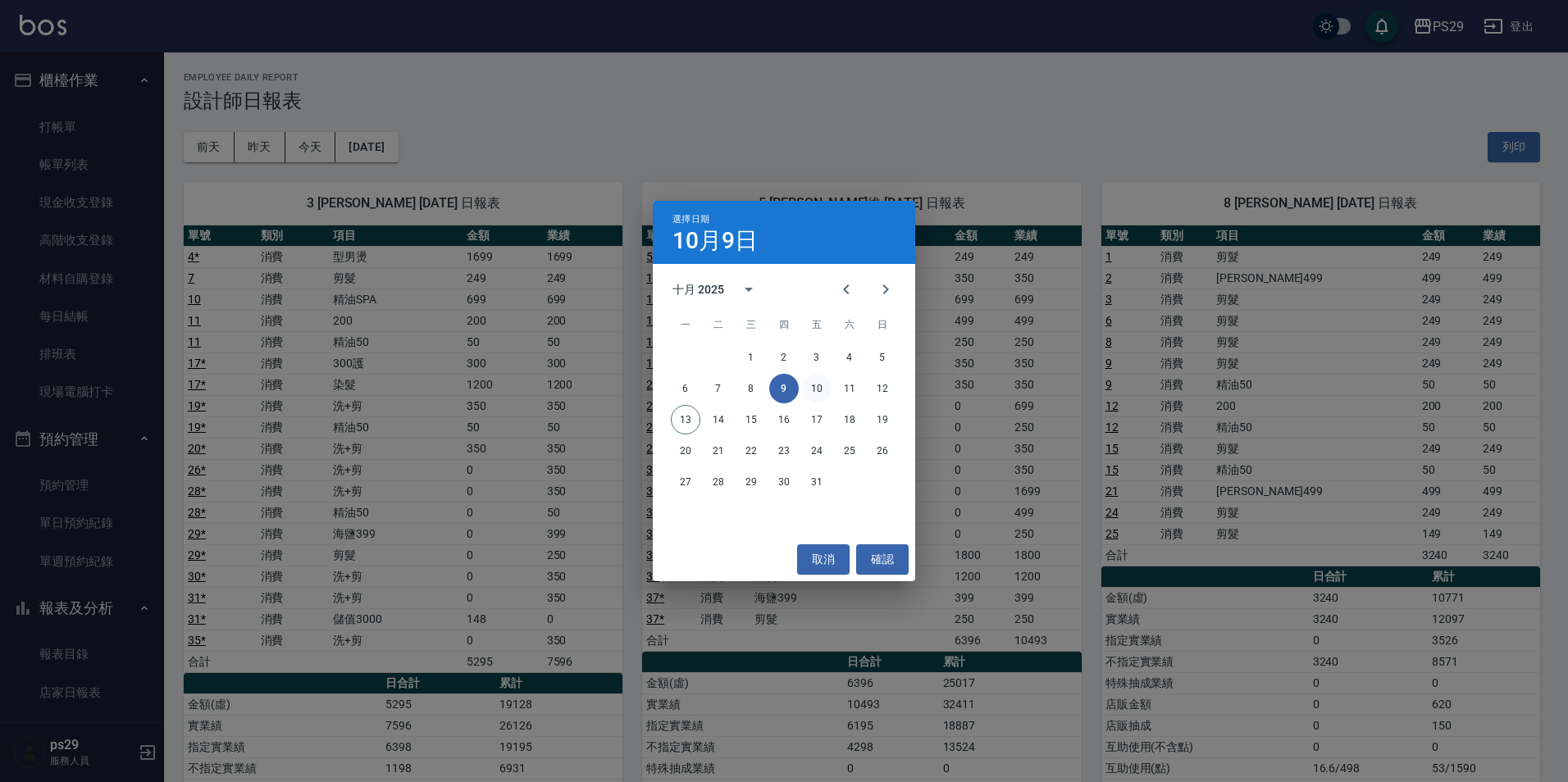
click at [817, 379] on button "10" at bounding box center [817, 389] width 30 height 30
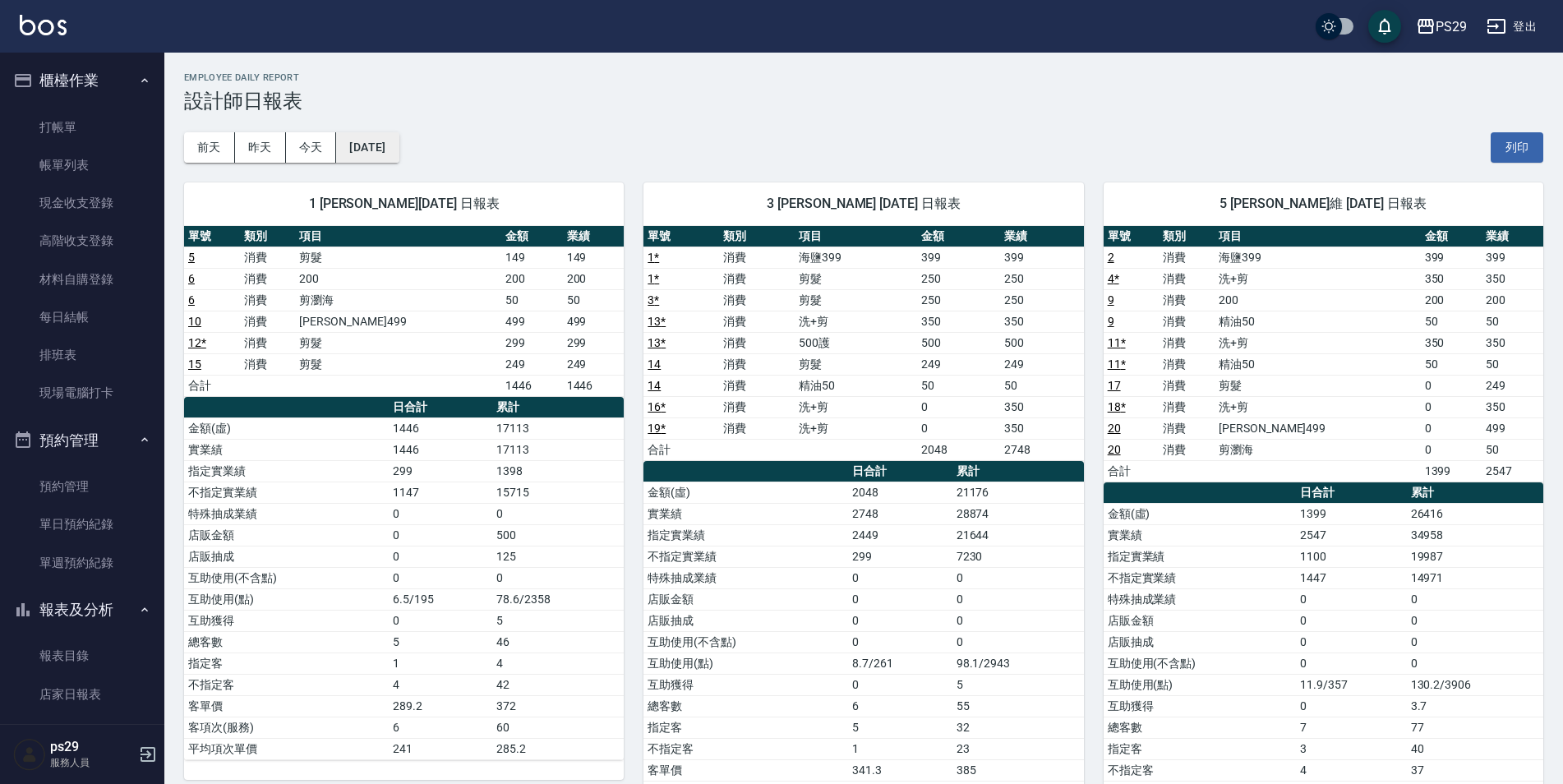
click at [399, 145] on button "[DATE]" at bounding box center [367, 147] width 63 height 30
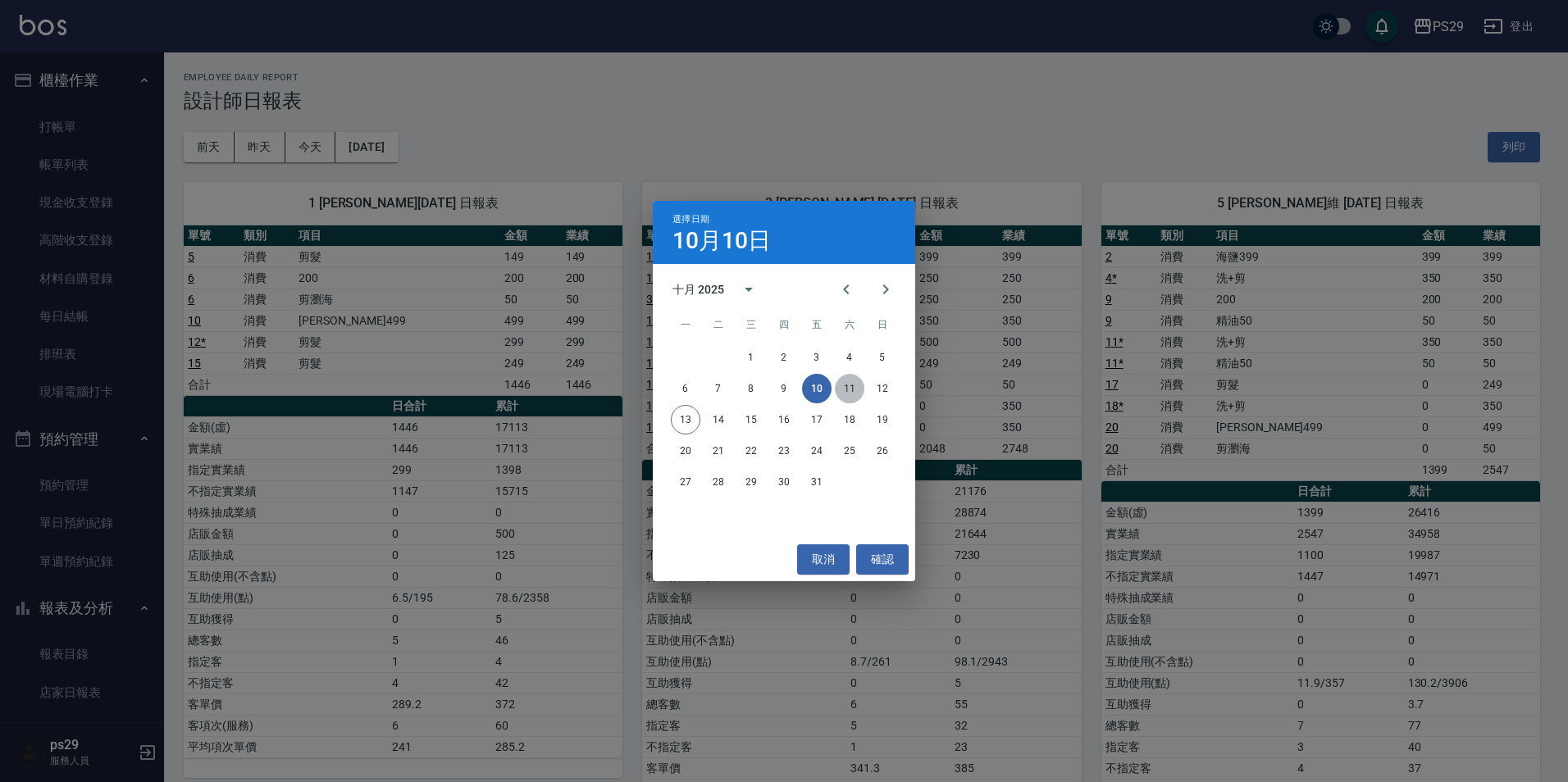
click at [854, 381] on button "11" at bounding box center [850, 389] width 30 height 30
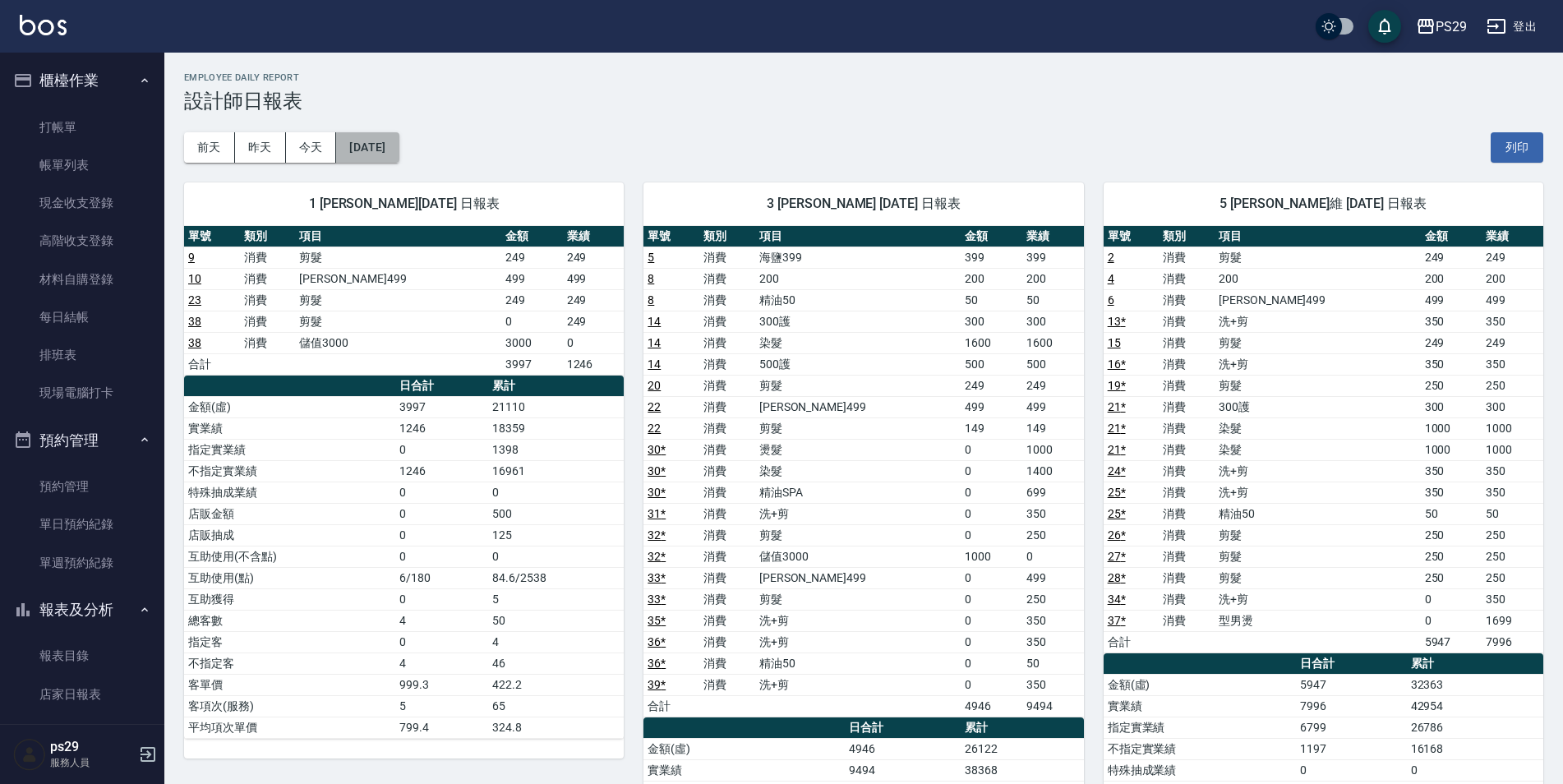
click at [384, 150] on button "[DATE]" at bounding box center [367, 147] width 63 height 30
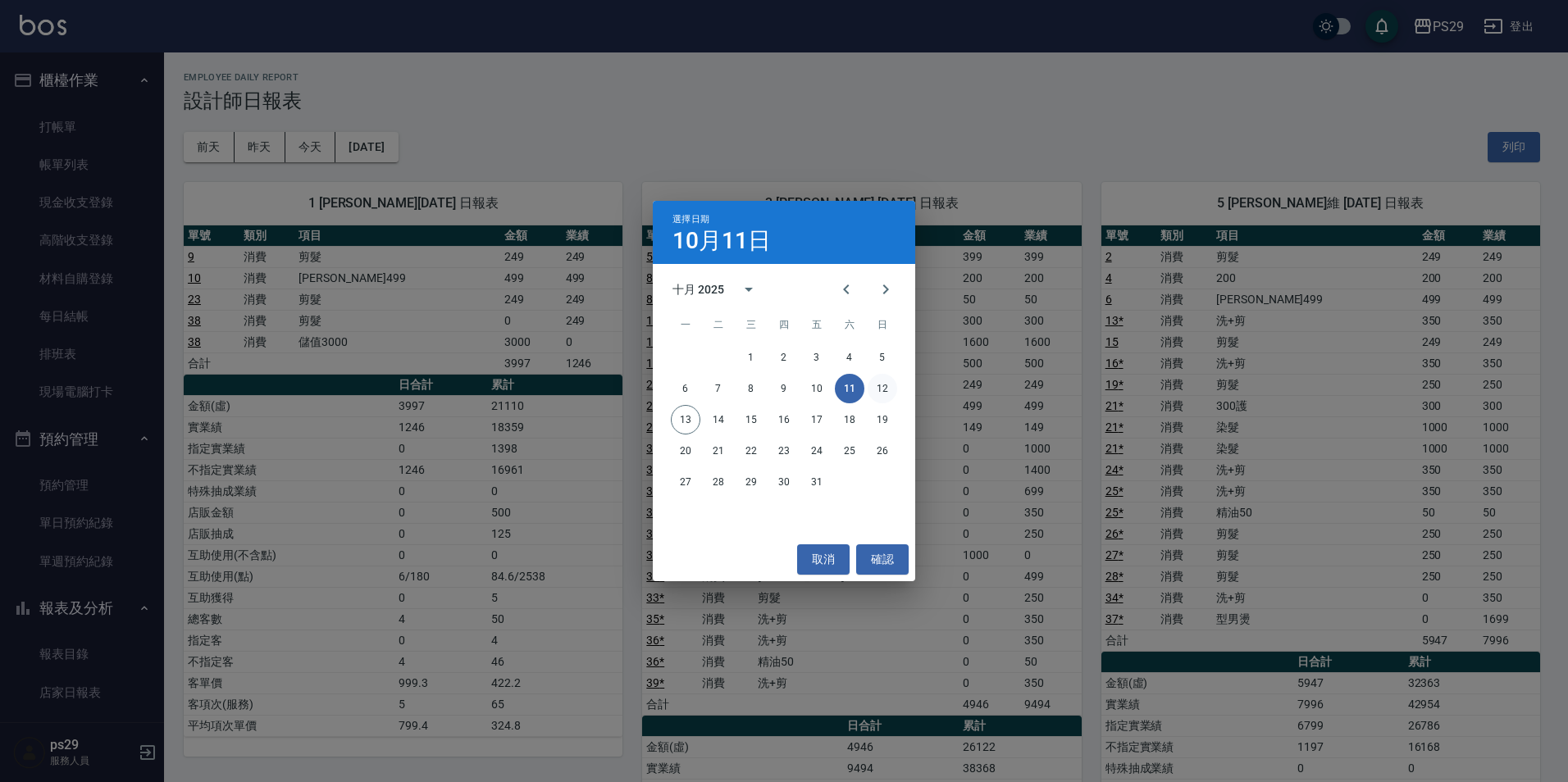
click at [874, 388] on button "12" at bounding box center [883, 389] width 30 height 30
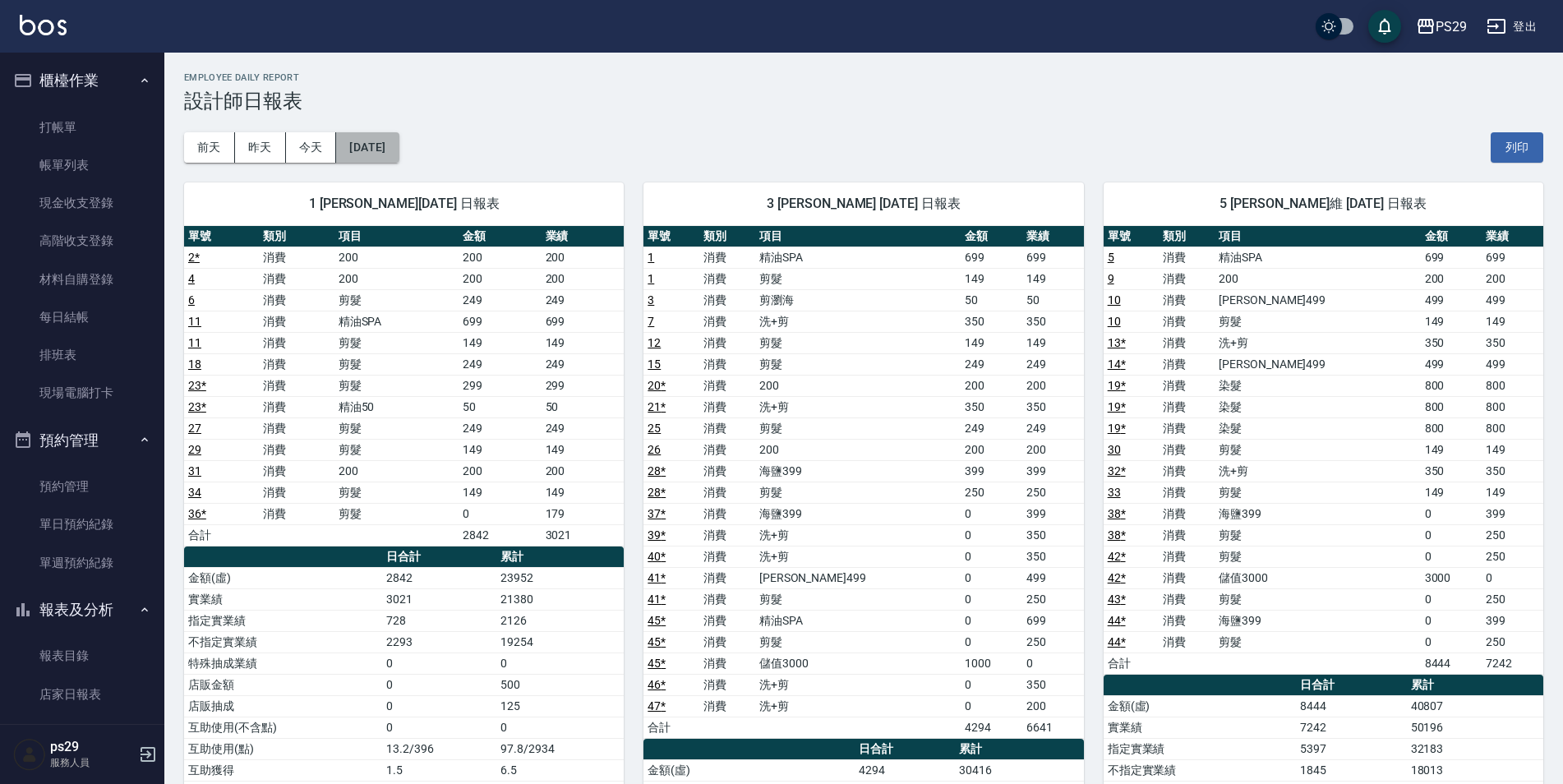
click at [371, 147] on button "[DATE]" at bounding box center [367, 147] width 63 height 30
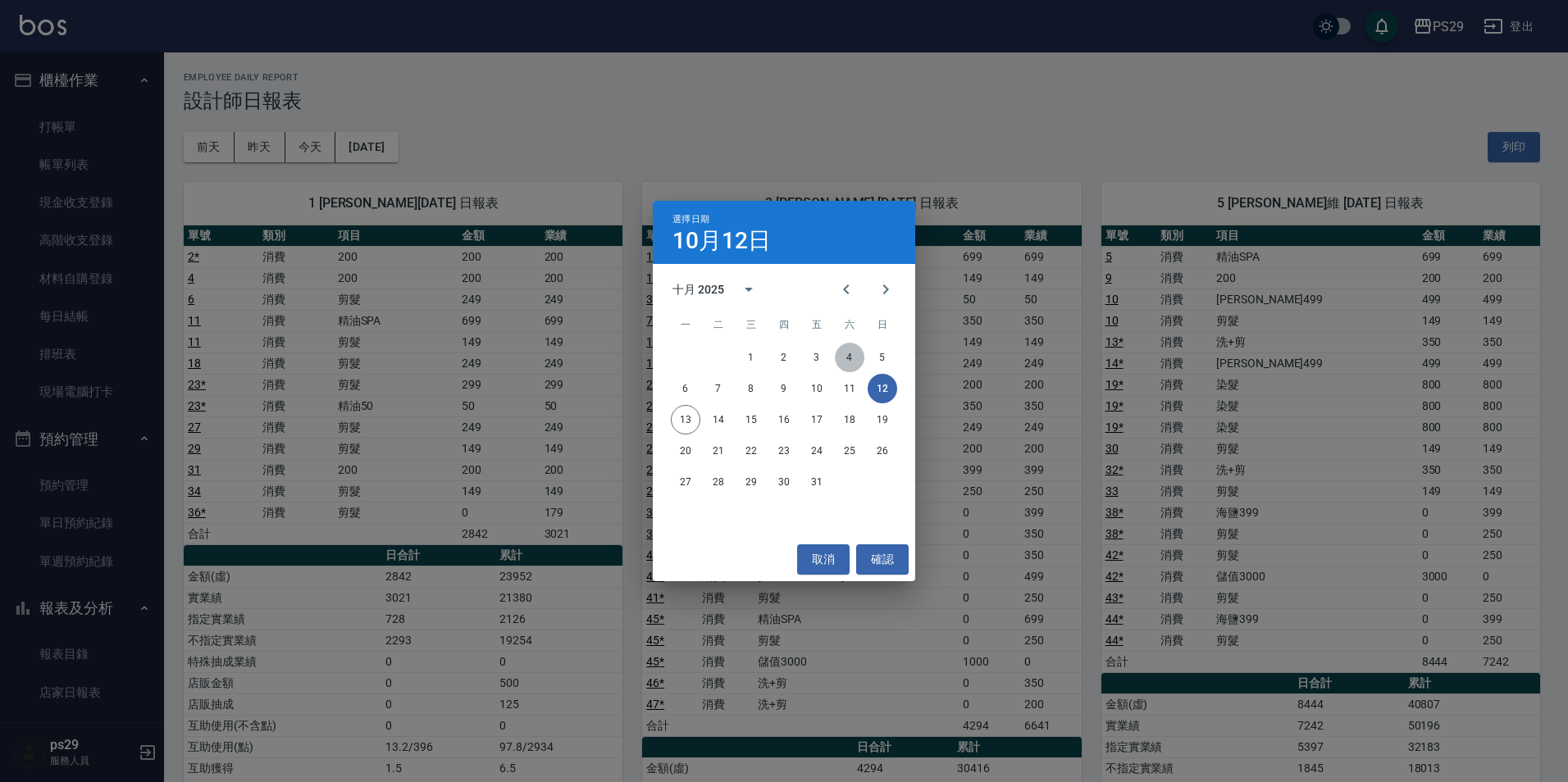
click at [848, 355] on button "4" at bounding box center [850, 358] width 30 height 30
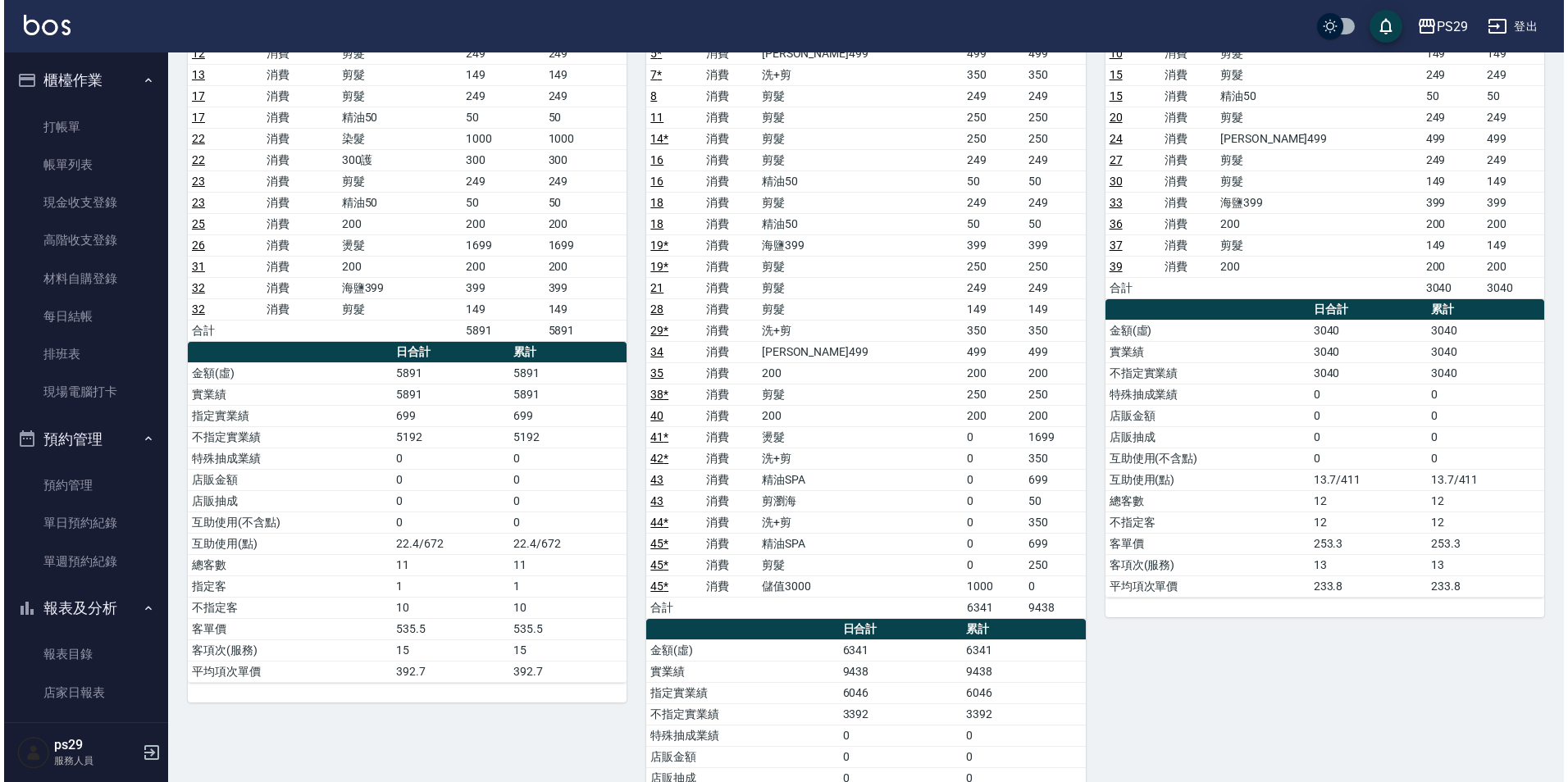
scroll to position [82, 0]
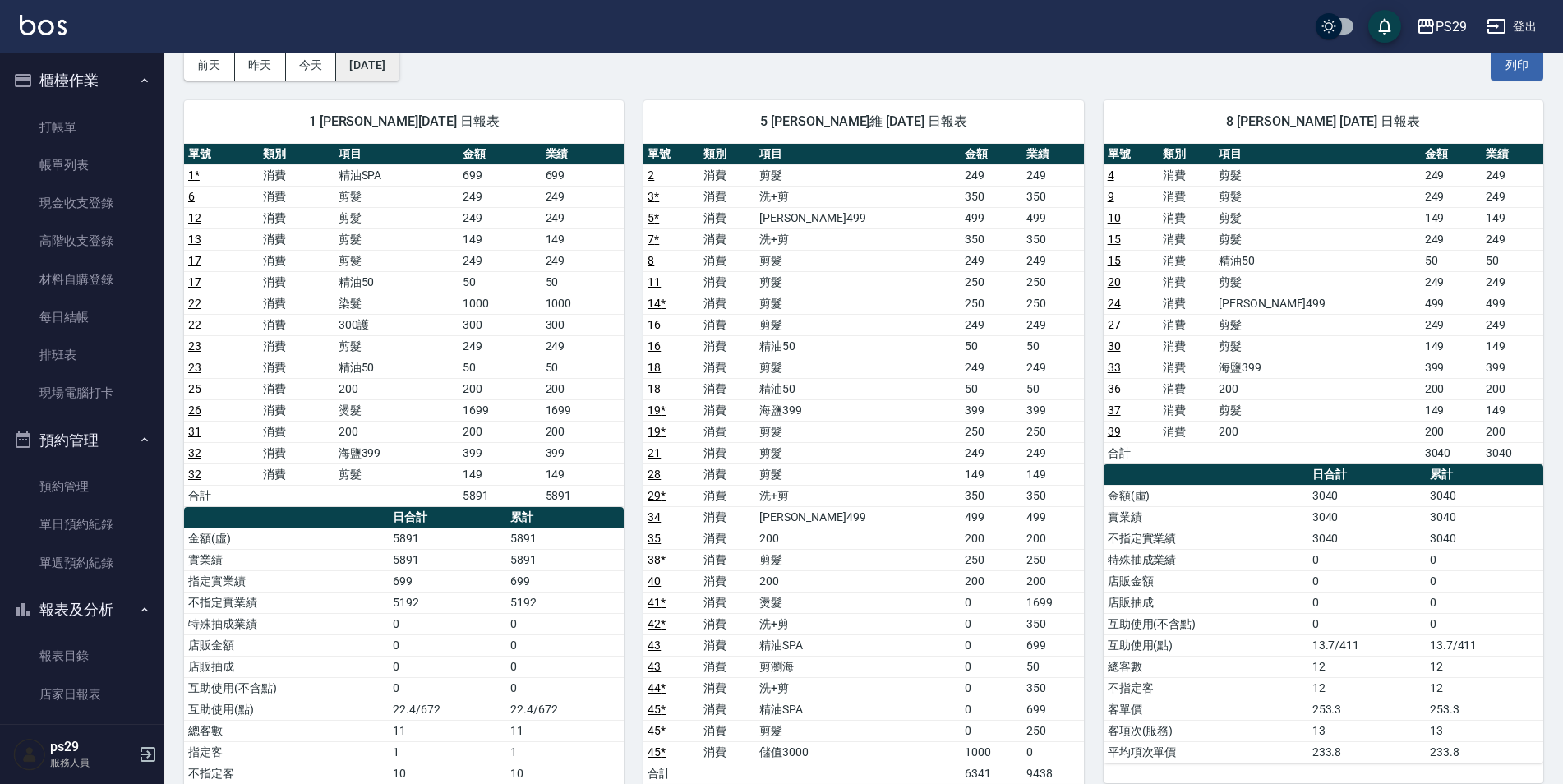
click at [399, 54] on button "[DATE]" at bounding box center [367, 65] width 63 height 30
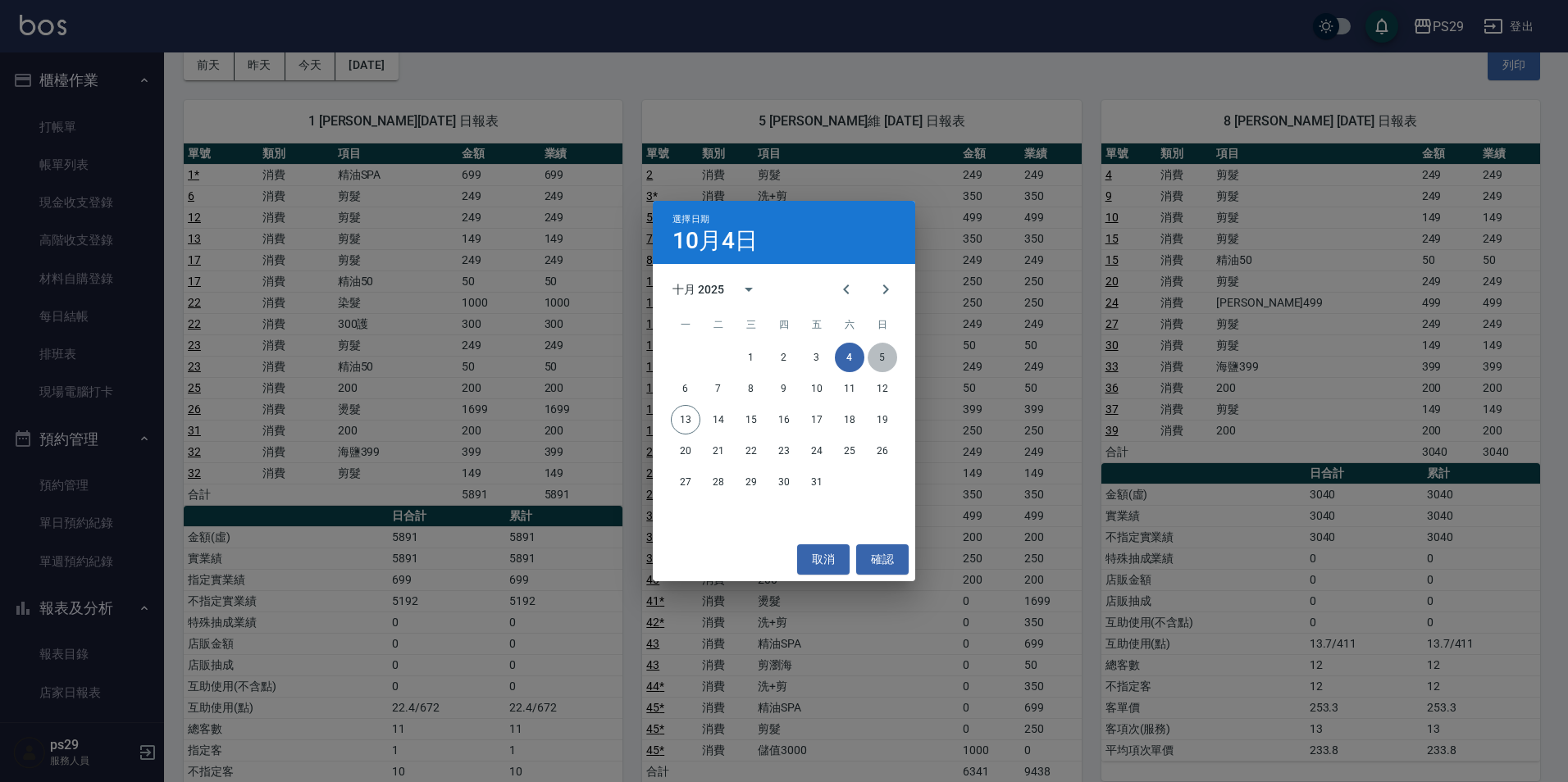
click at [890, 364] on button "5" at bounding box center [883, 358] width 30 height 30
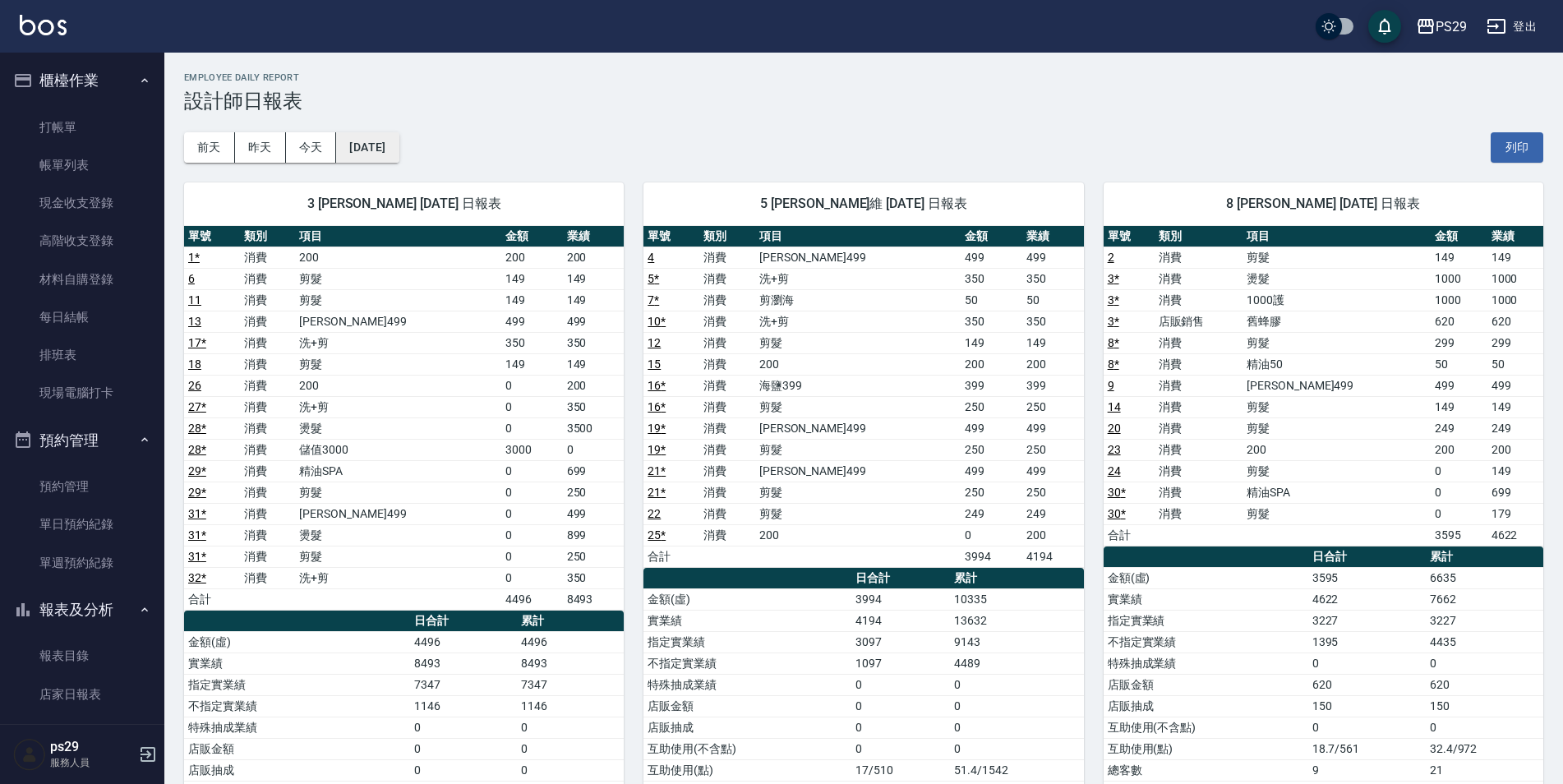
click at [368, 146] on button "[DATE]" at bounding box center [367, 147] width 63 height 30
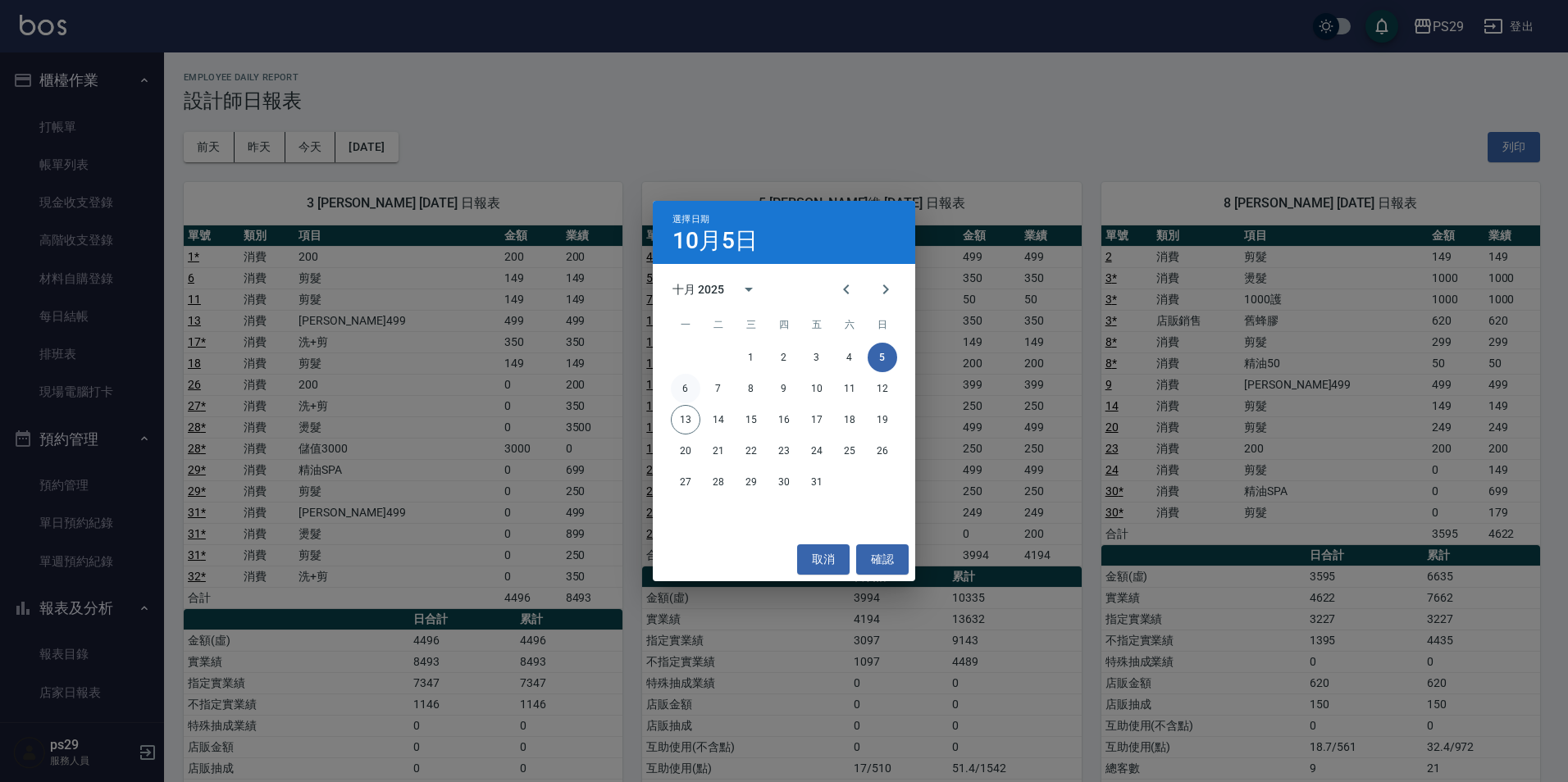
click at [686, 391] on button "6" at bounding box center [685, 389] width 30 height 30
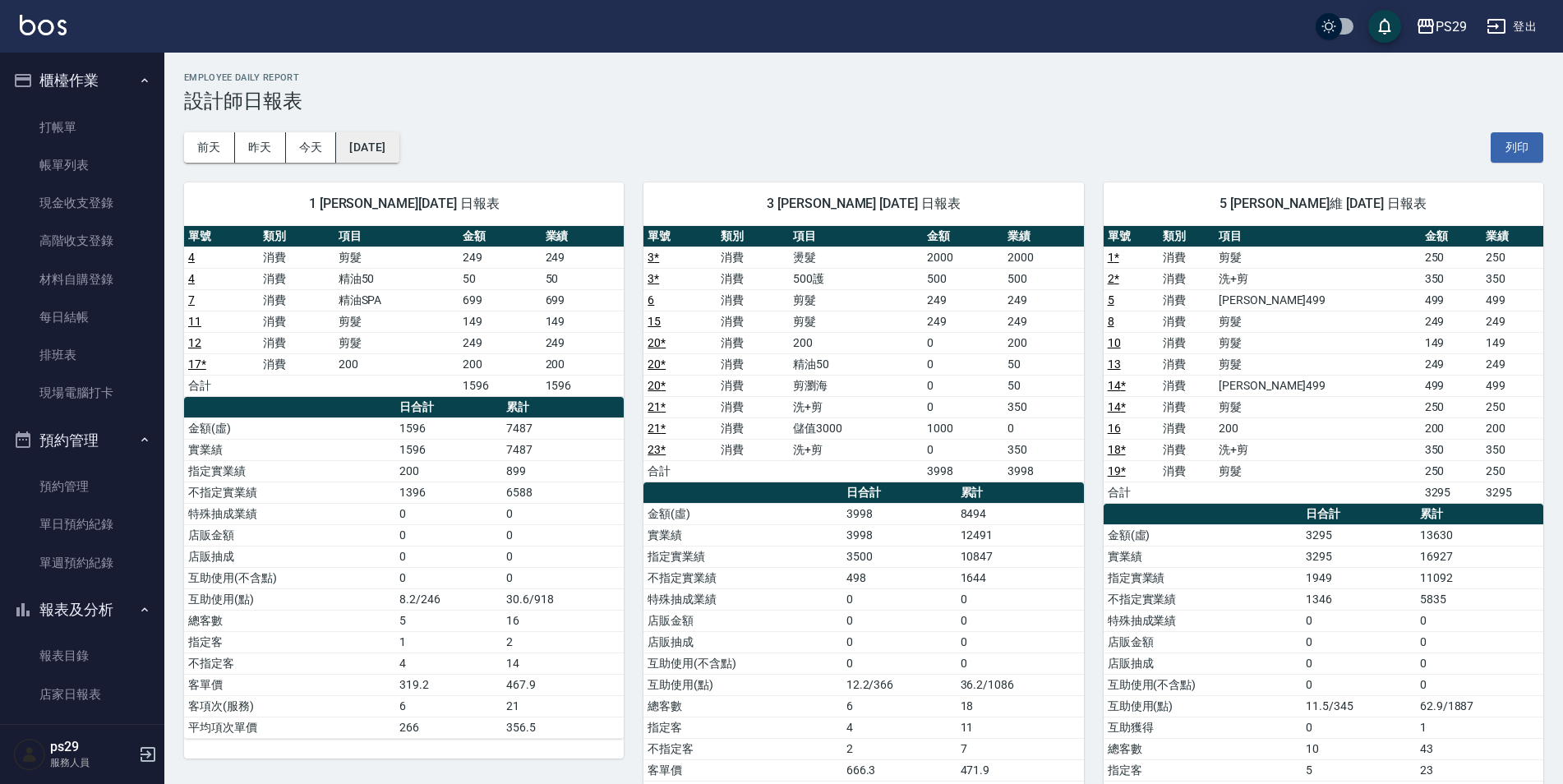
click at [399, 140] on button "[DATE]" at bounding box center [367, 147] width 63 height 30
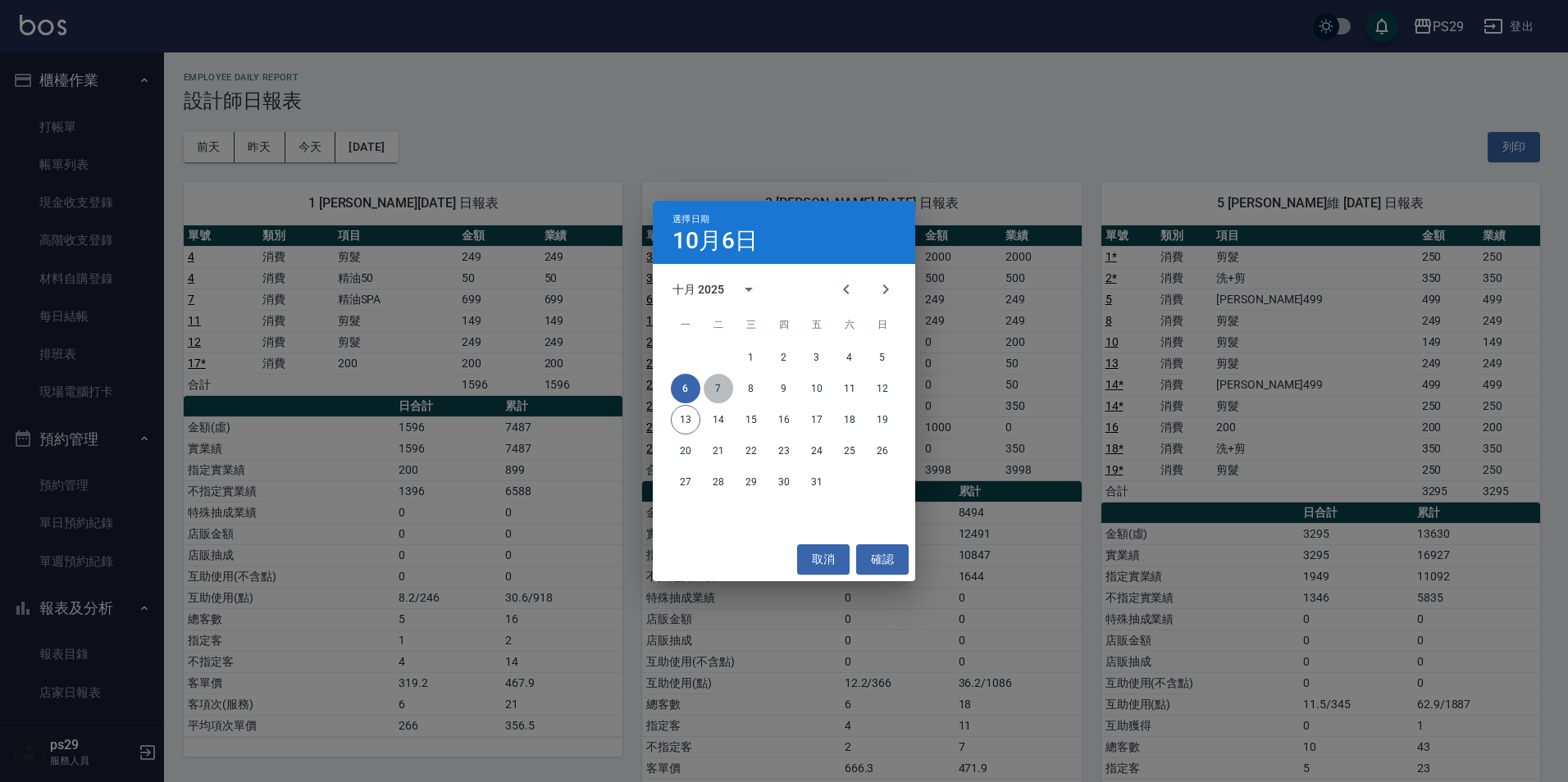
click at [729, 384] on button "7" at bounding box center [719, 389] width 30 height 30
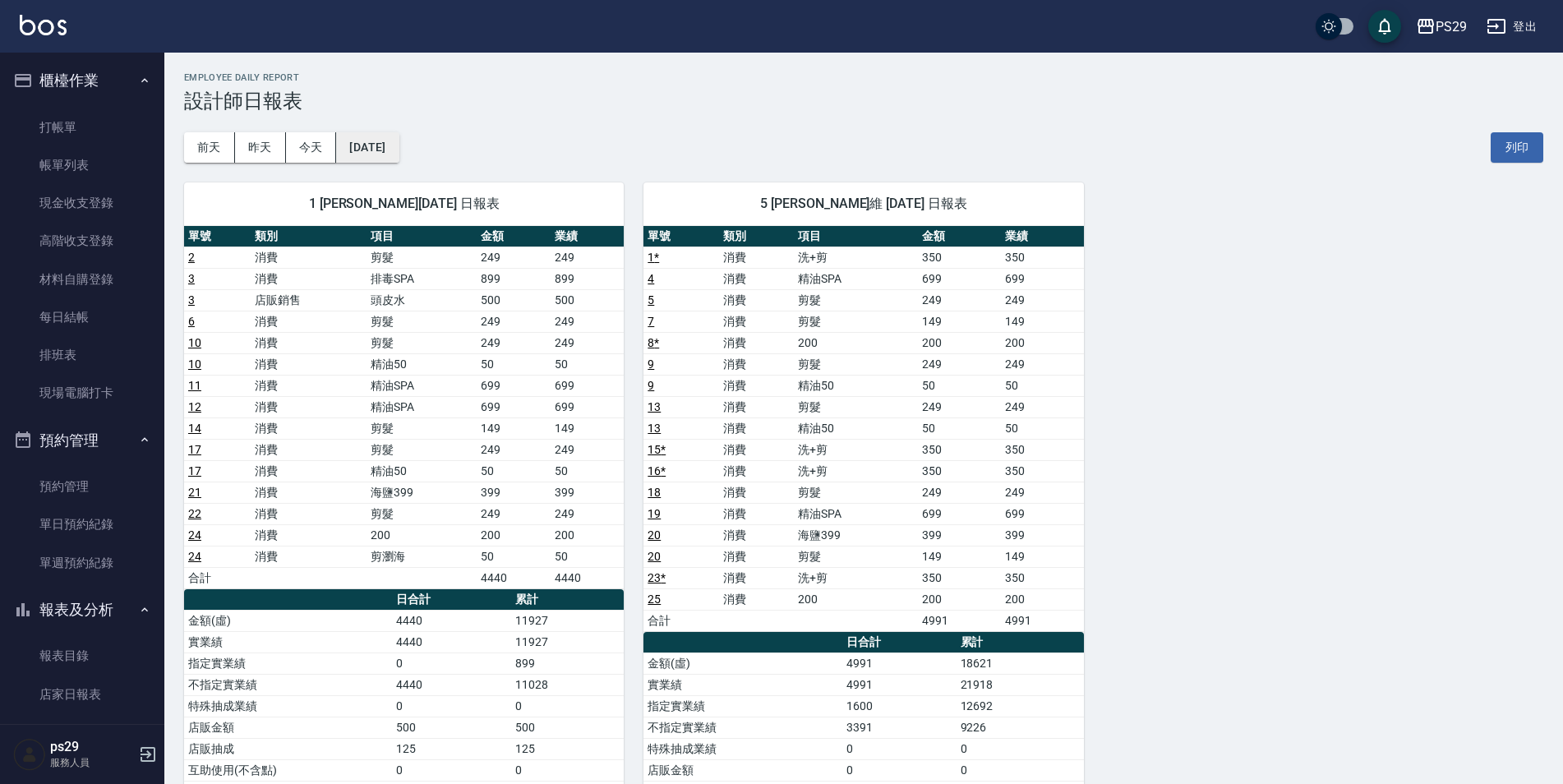
click at [399, 151] on button "[DATE]" at bounding box center [367, 147] width 63 height 30
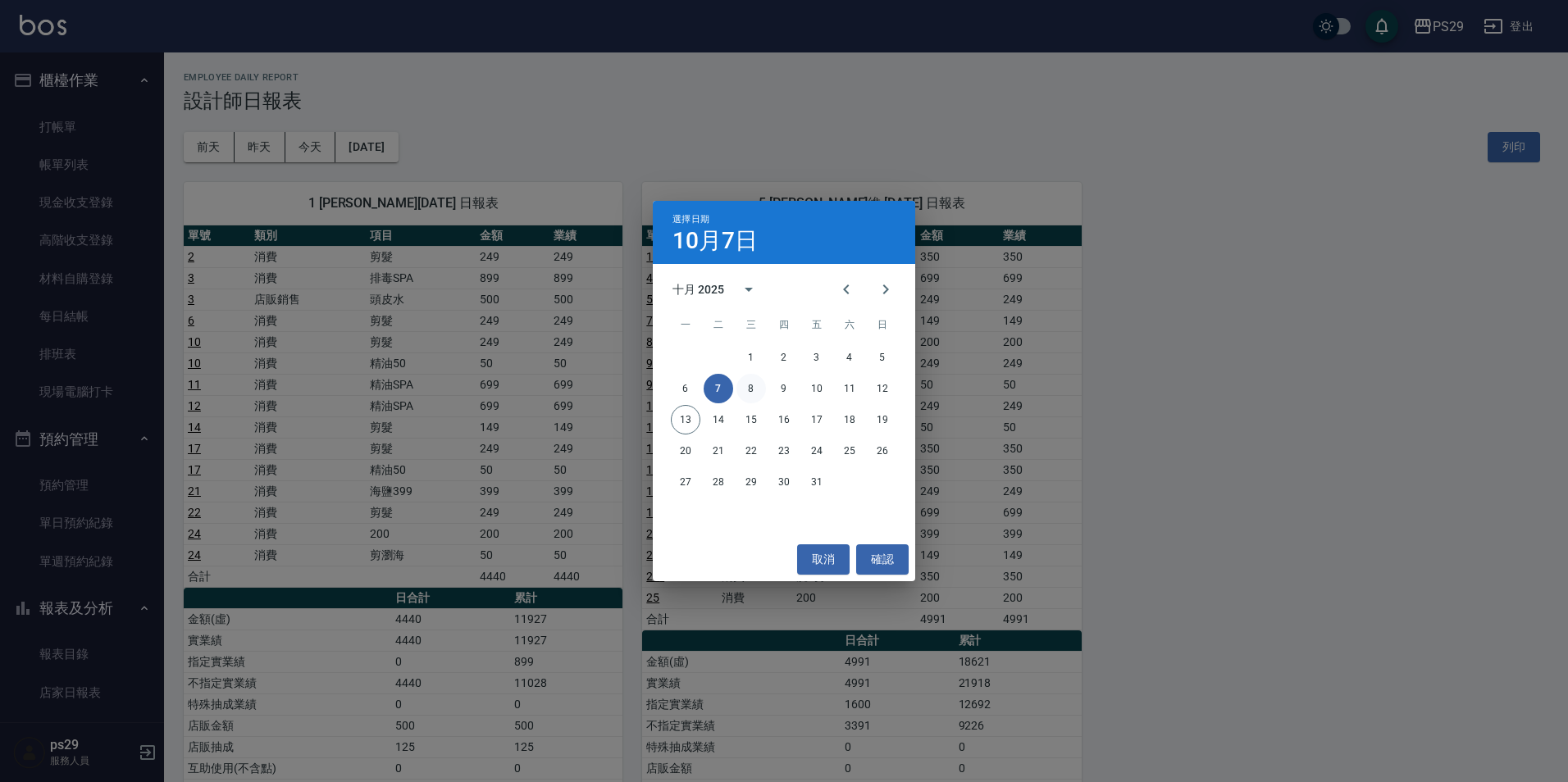
click at [749, 384] on button "8" at bounding box center [751, 389] width 30 height 30
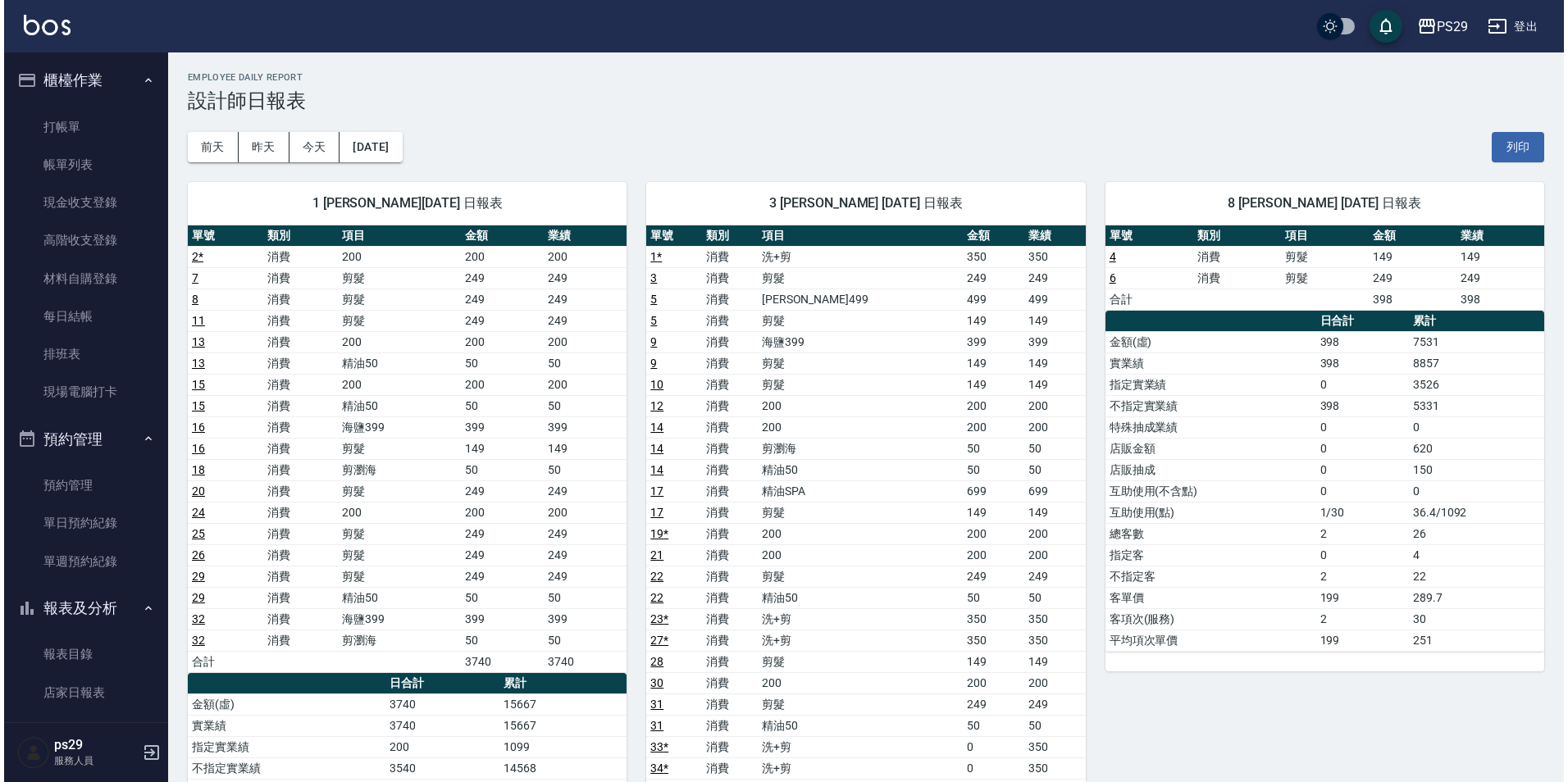
scroll to position [82, 0]
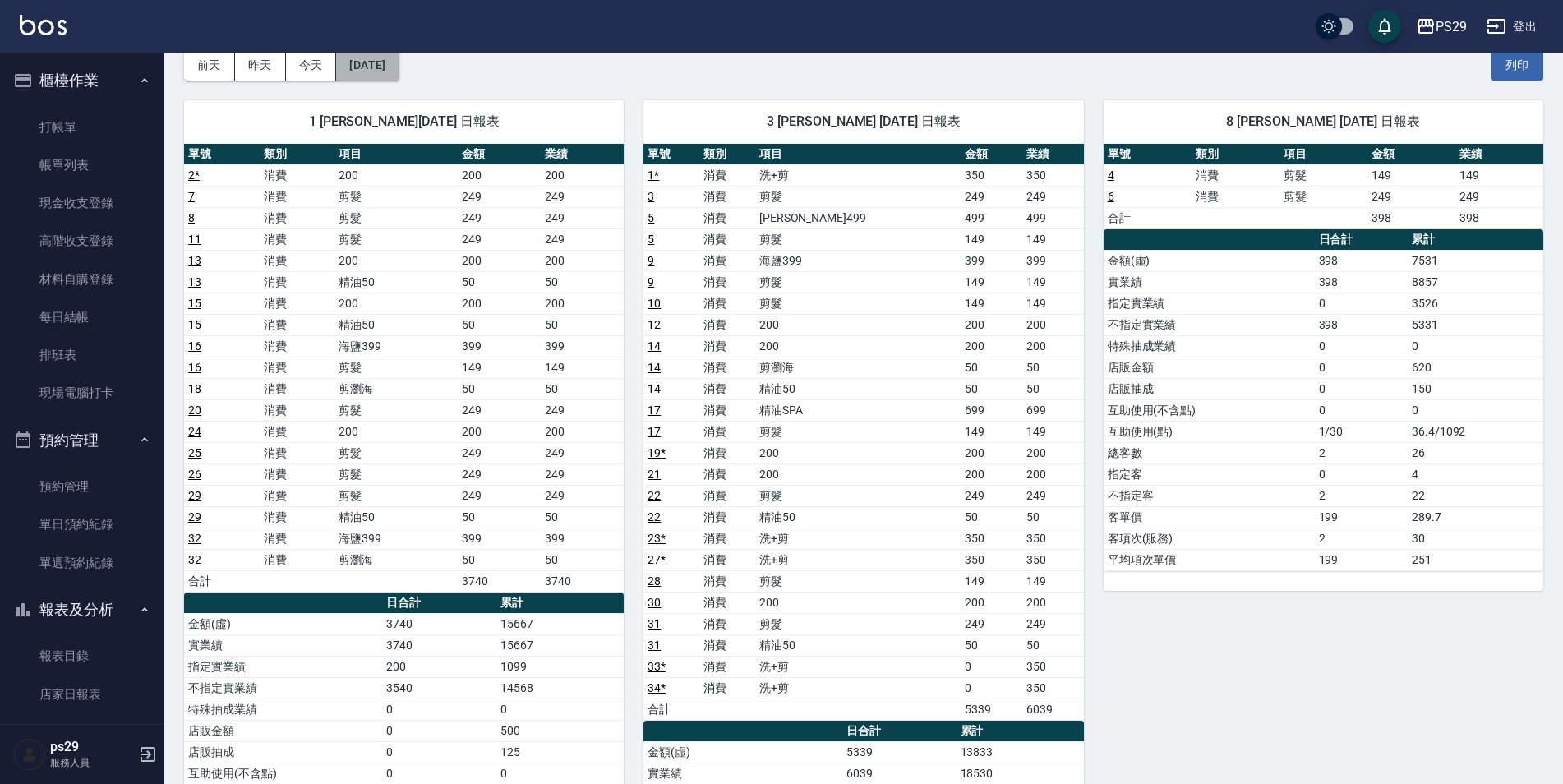
click at [399, 56] on button "[DATE]" at bounding box center [367, 65] width 63 height 30
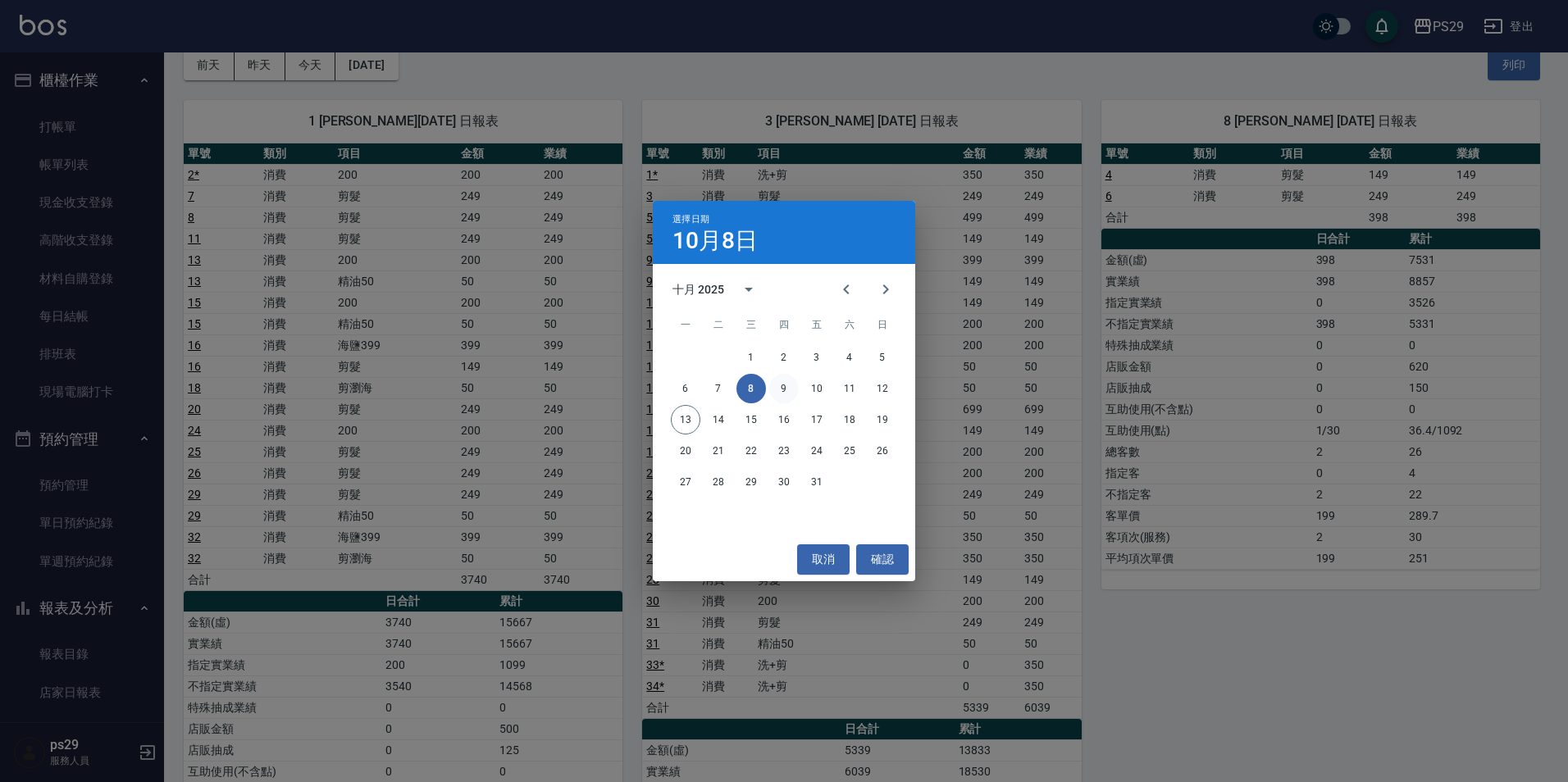
click at [787, 390] on button "9" at bounding box center [784, 389] width 30 height 30
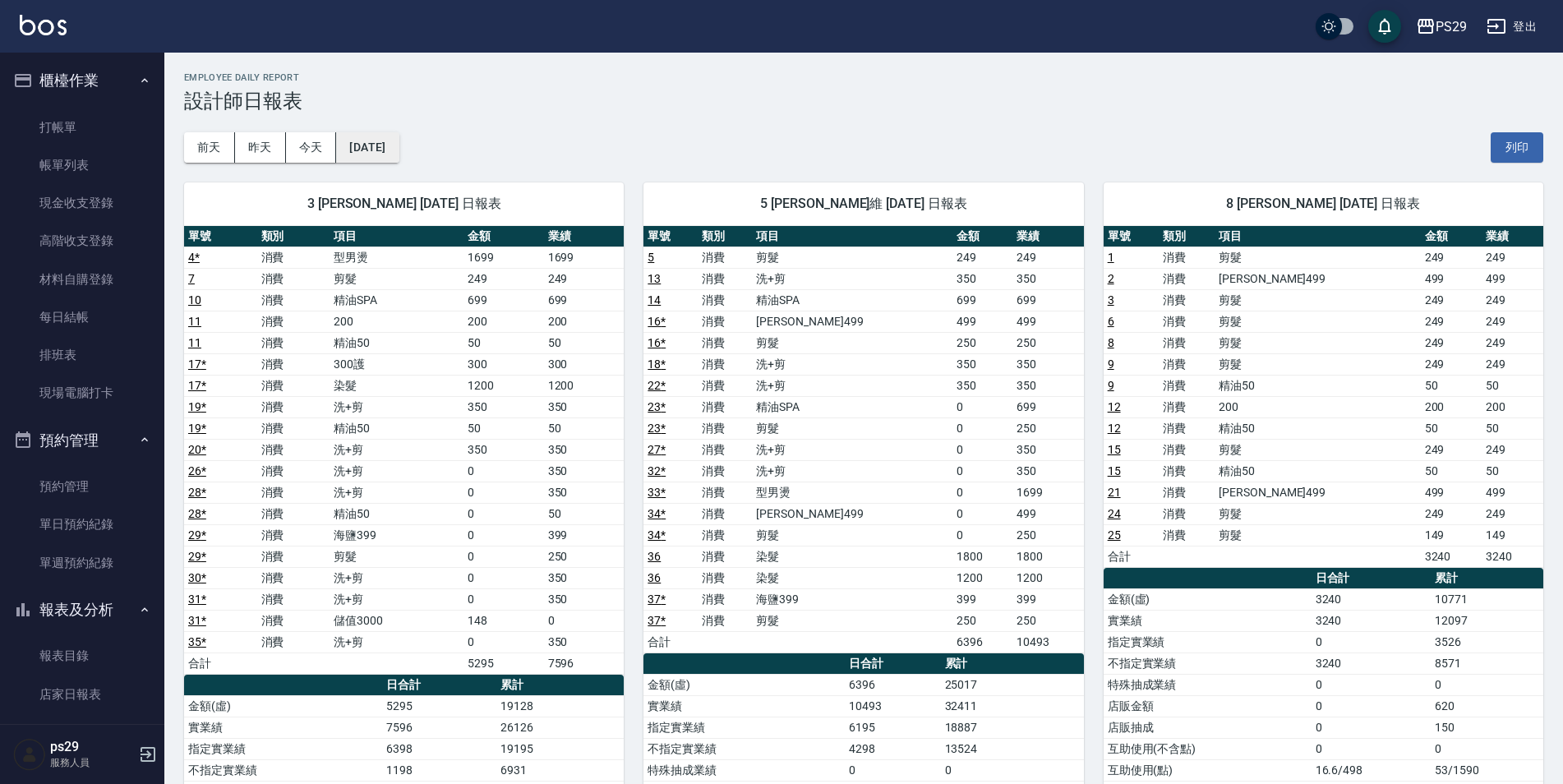
click at [378, 151] on button "[DATE]" at bounding box center [367, 147] width 63 height 30
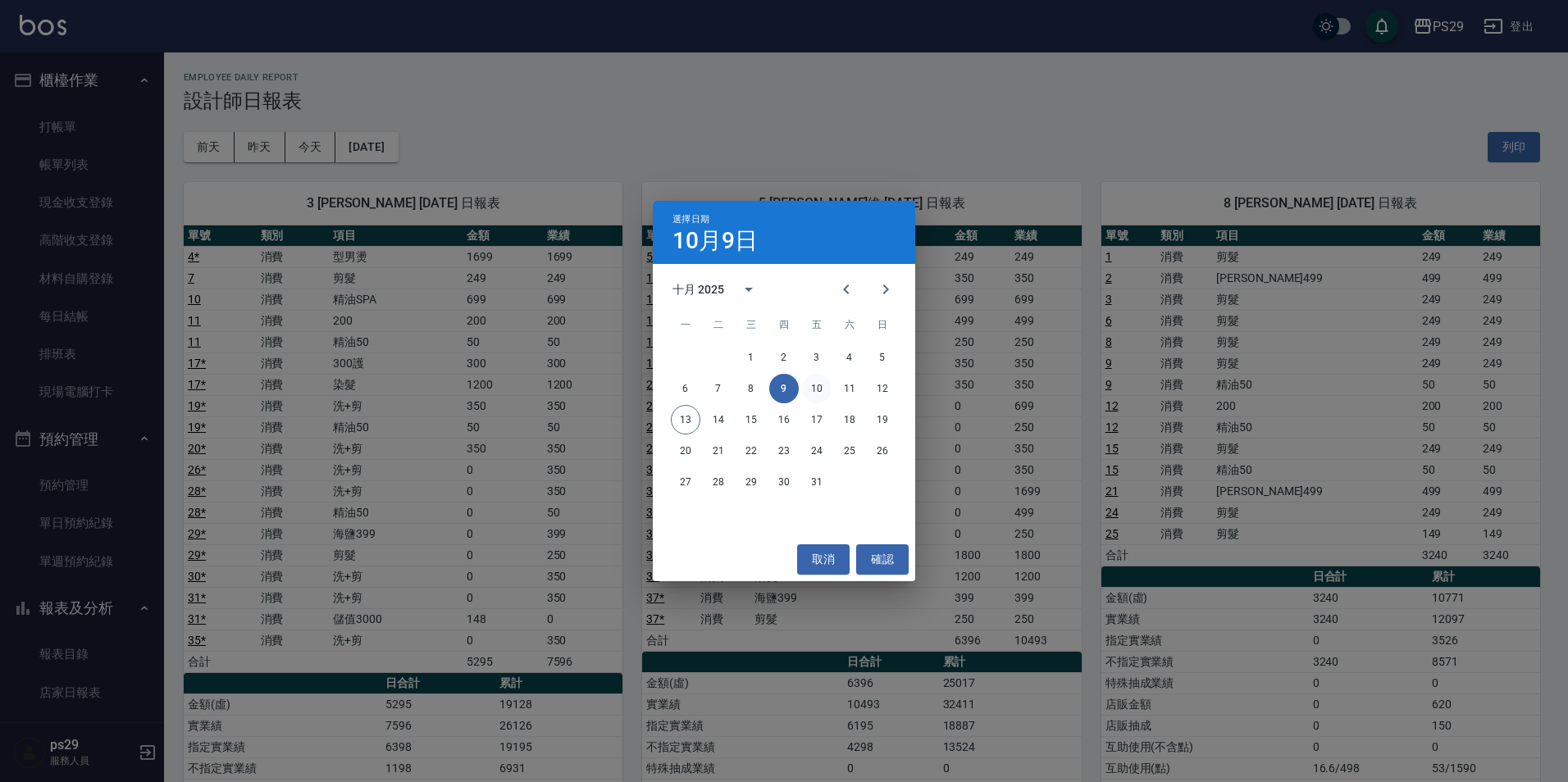
click at [823, 394] on button "10" at bounding box center [817, 389] width 30 height 30
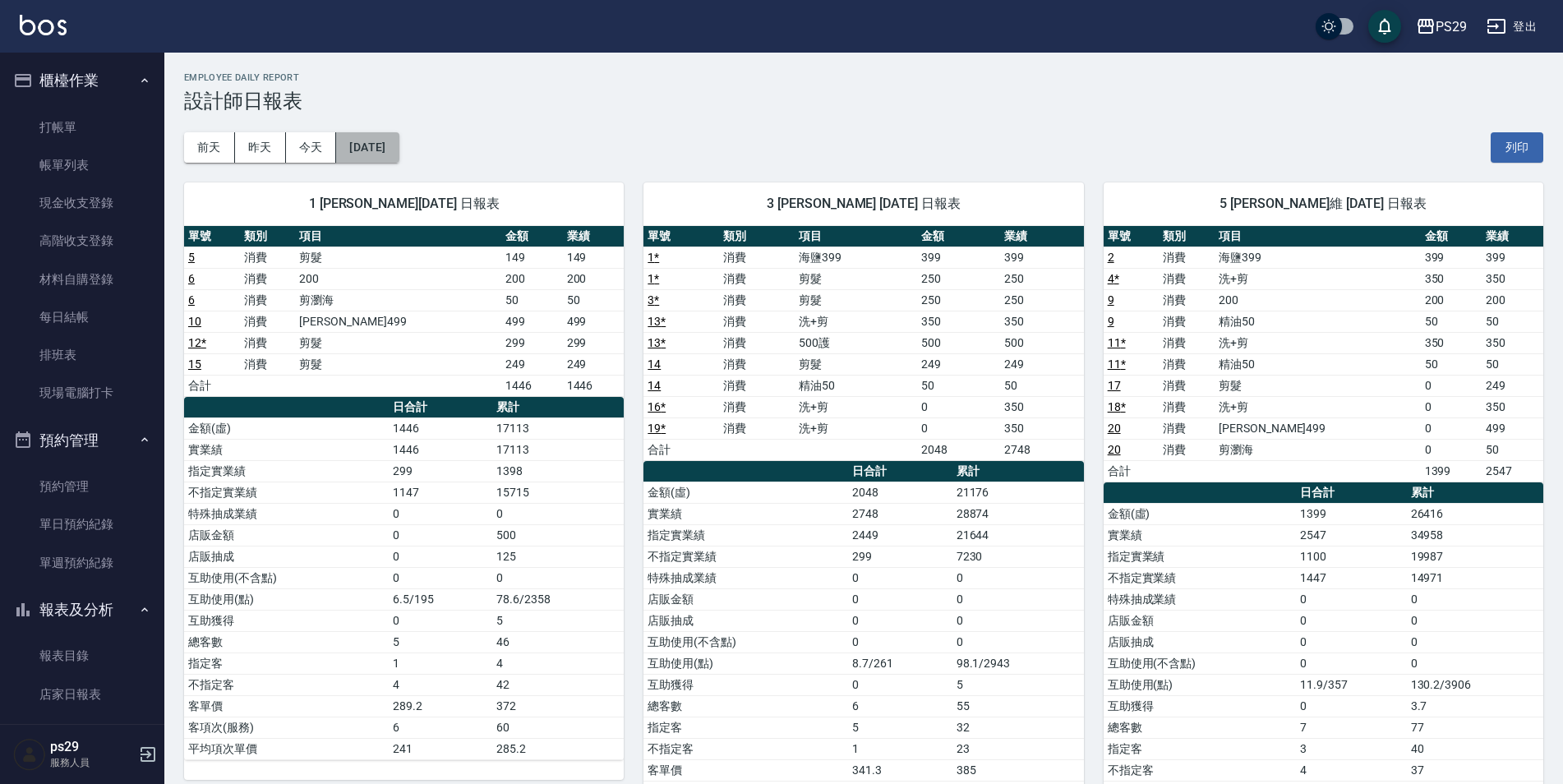
click at [399, 153] on button "[DATE]" at bounding box center [367, 147] width 63 height 30
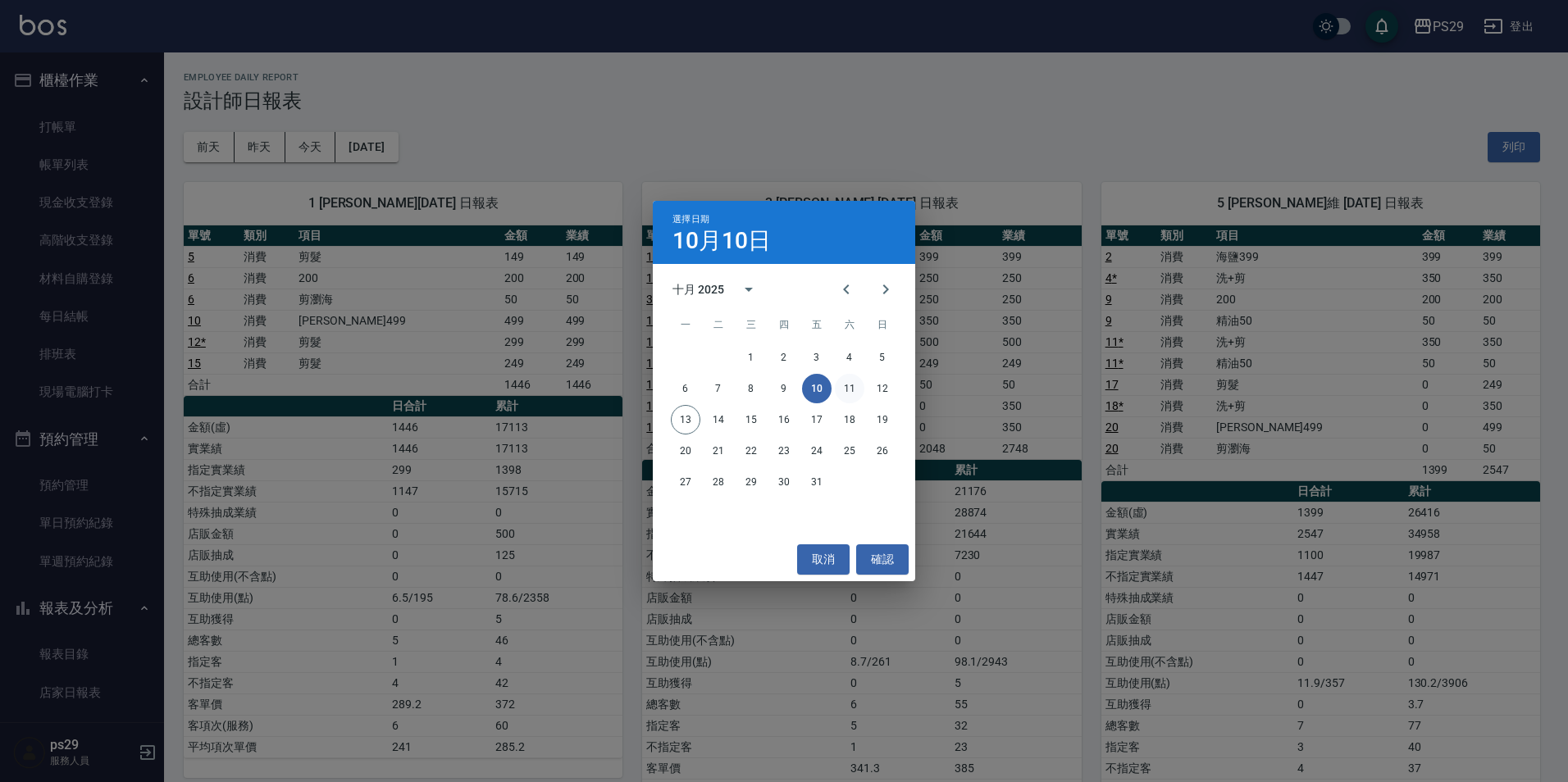
click at [860, 384] on button "11" at bounding box center [850, 389] width 30 height 30
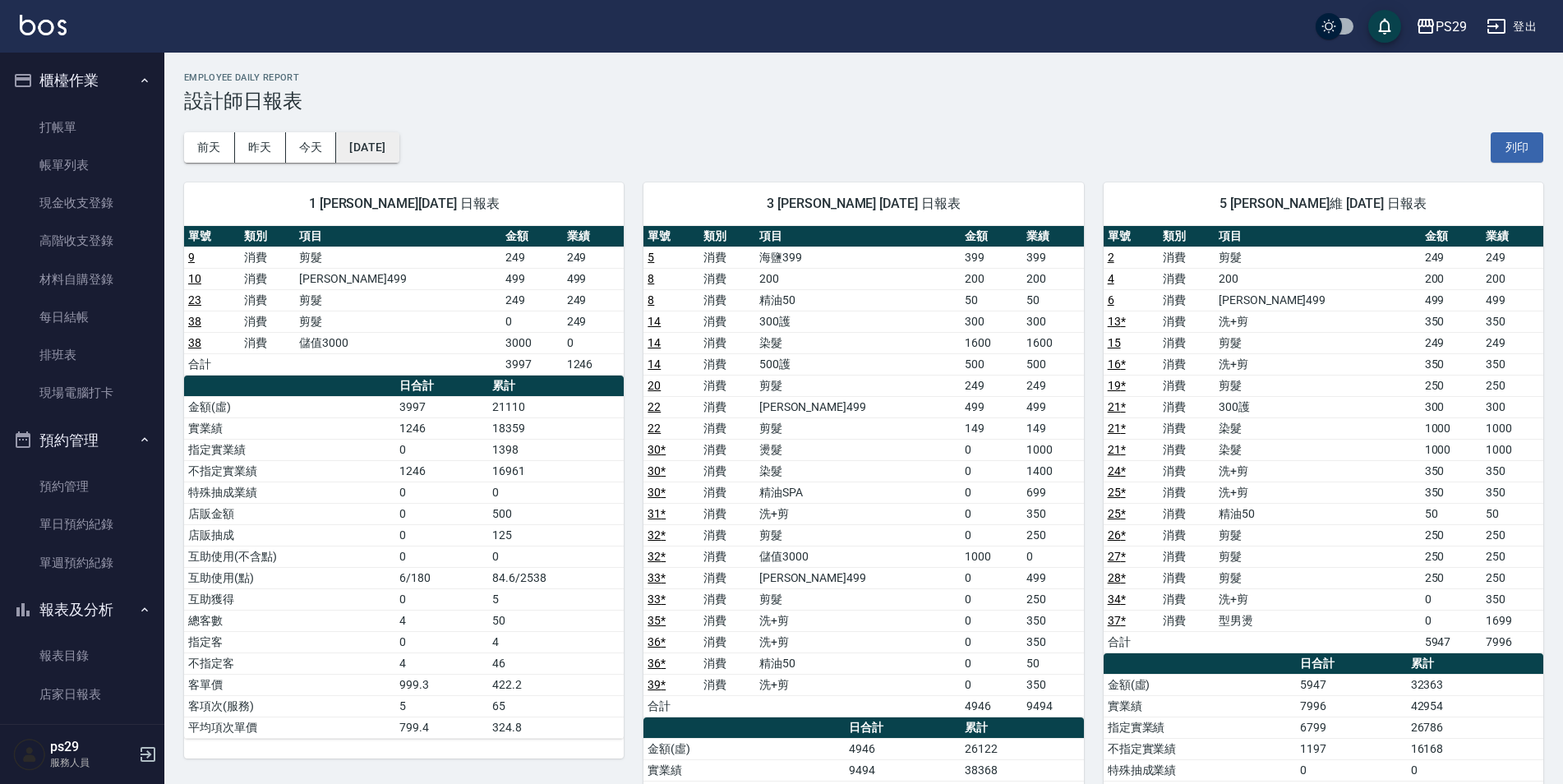
click at [396, 152] on button "[DATE]" at bounding box center [367, 147] width 63 height 30
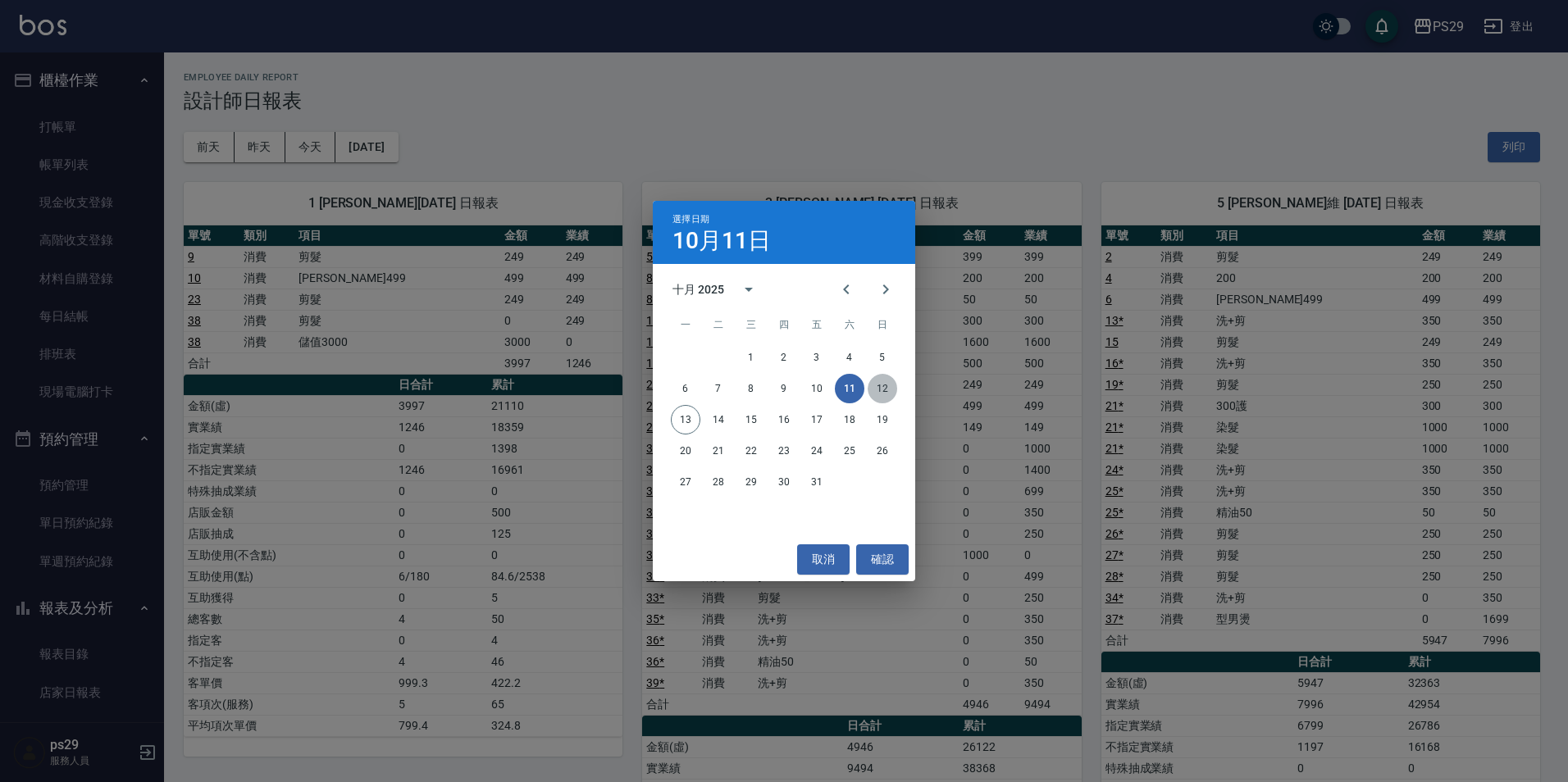
click at [881, 386] on button "12" at bounding box center [883, 389] width 30 height 30
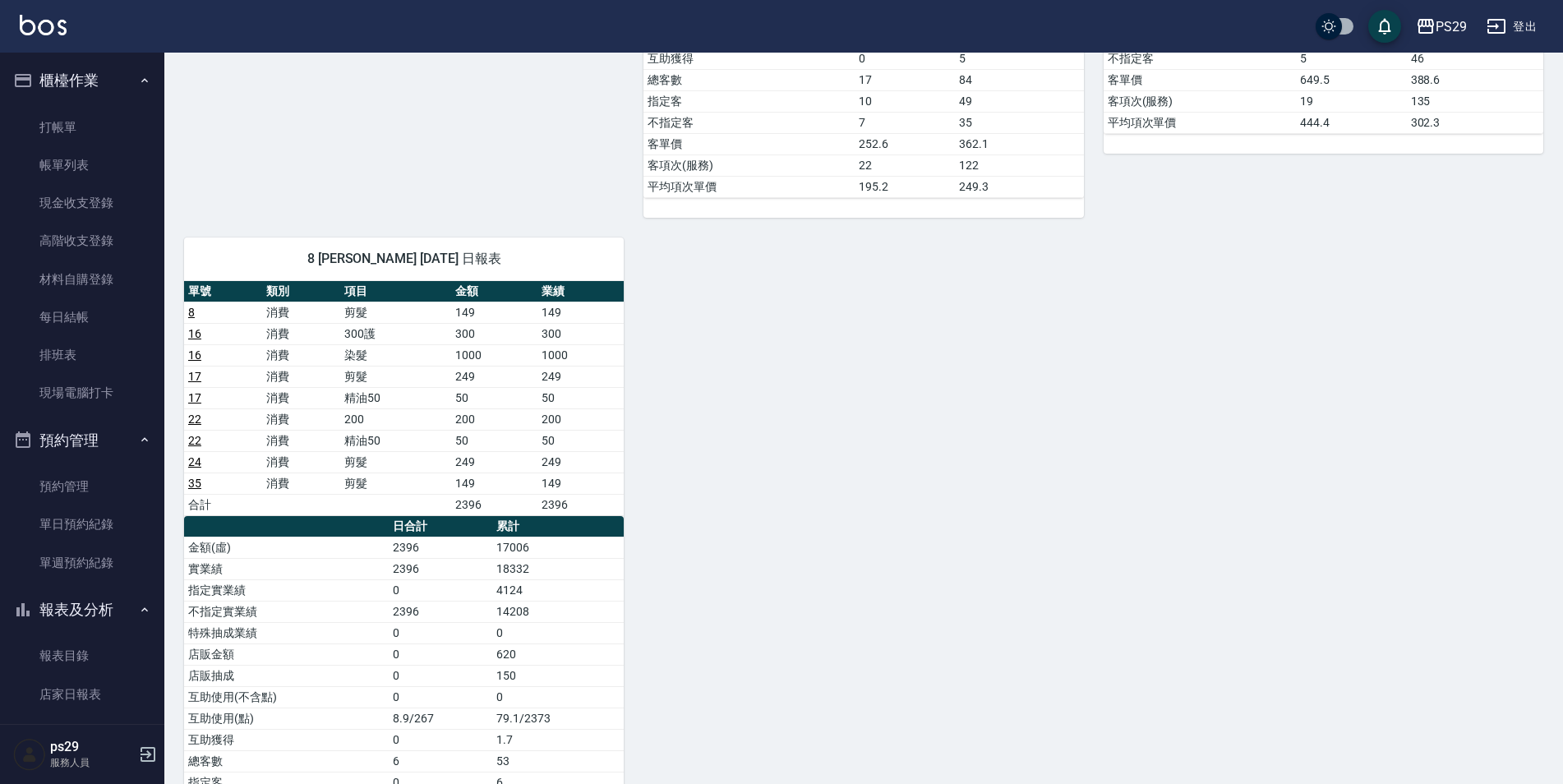
scroll to position [986, 0]
